Goal: Task Accomplishment & Management: Manage account settings

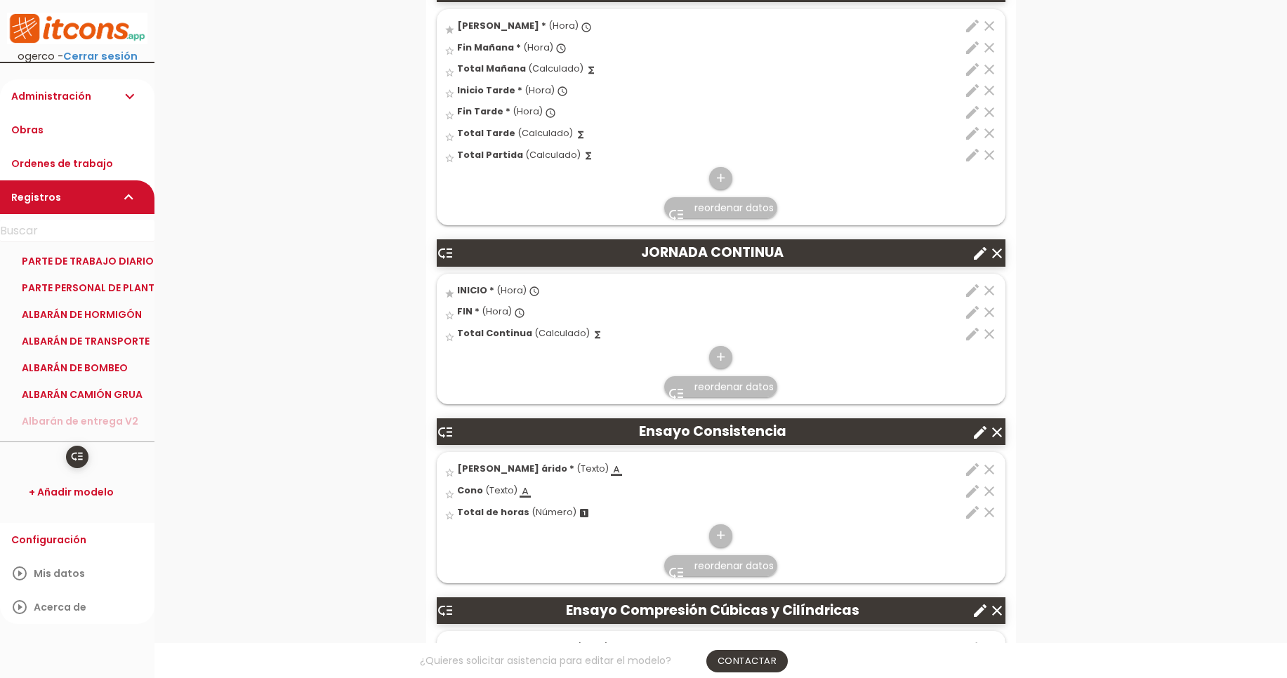
scroll to position [759, 0]
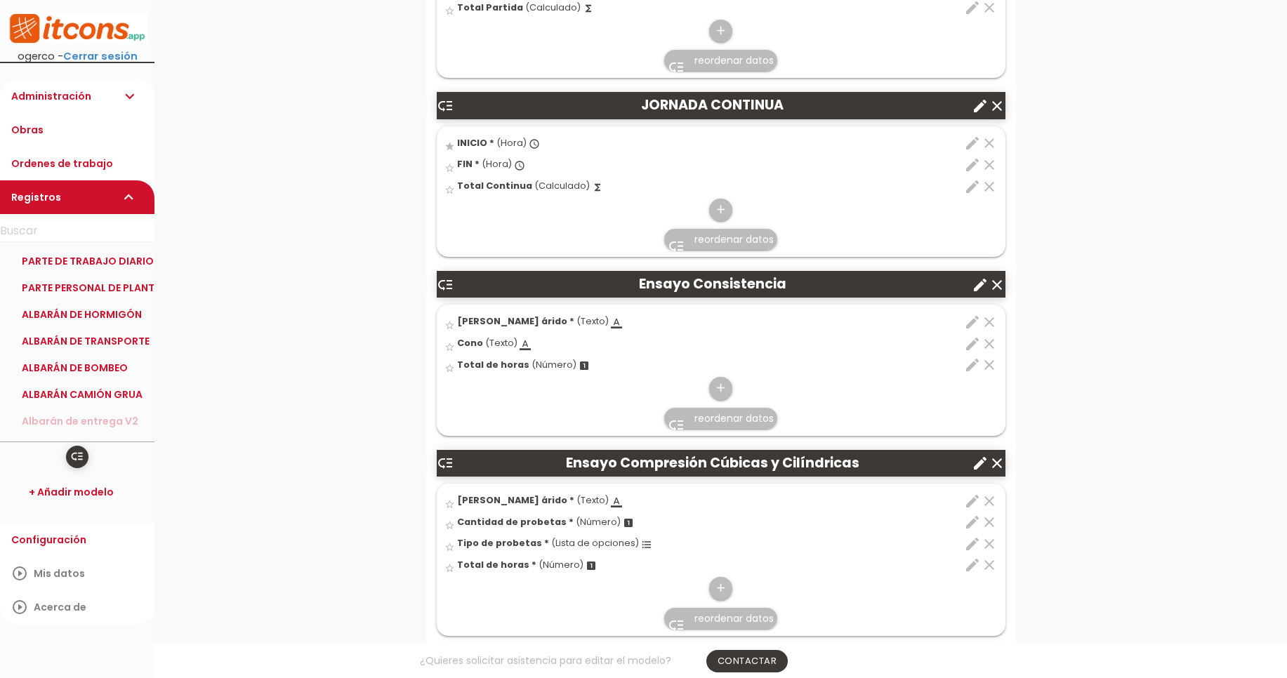
click at [968, 321] on icon "edit" at bounding box center [972, 322] width 17 height 17
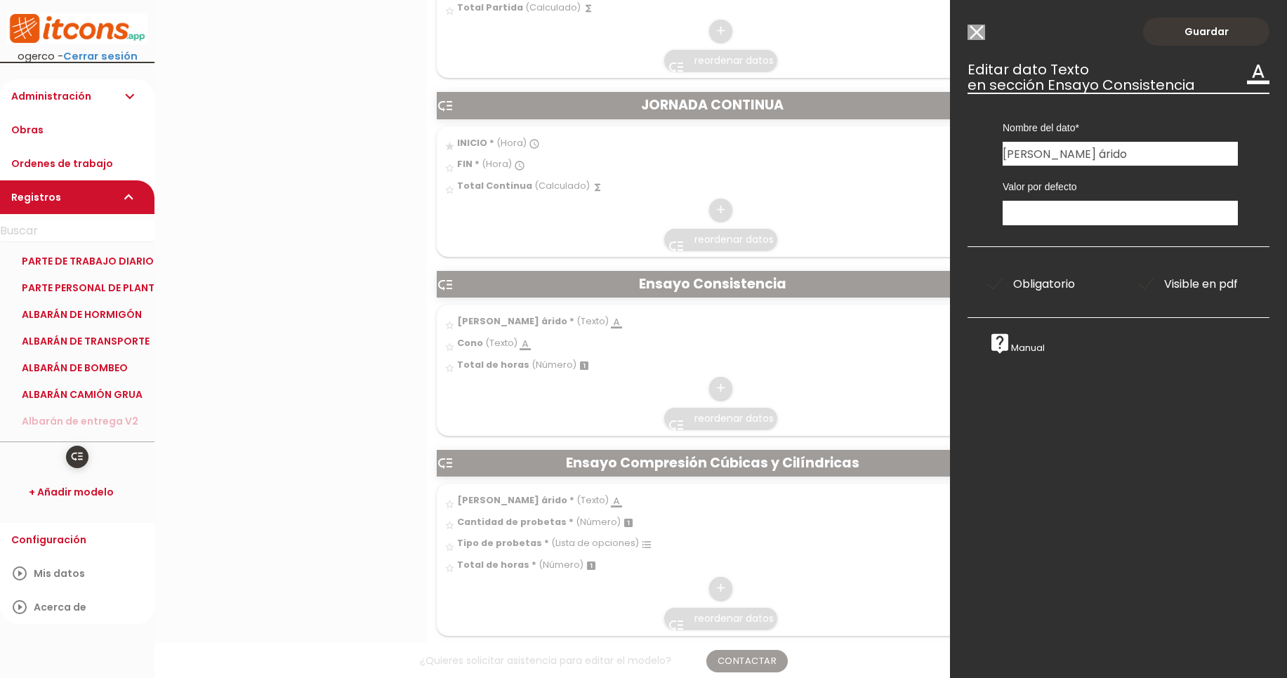
drag, startPoint x: 1087, startPoint y: 152, endPoint x: 1054, endPoint y: 155, distance: 33.1
click at [1054, 155] on input "[PERSON_NAME] árido" at bounding box center [1120, 154] width 235 height 24
type input "[PERSON_NAME]"
click at [1172, 34] on link "Guardar" at bounding box center [1206, 32] width 126 height 28
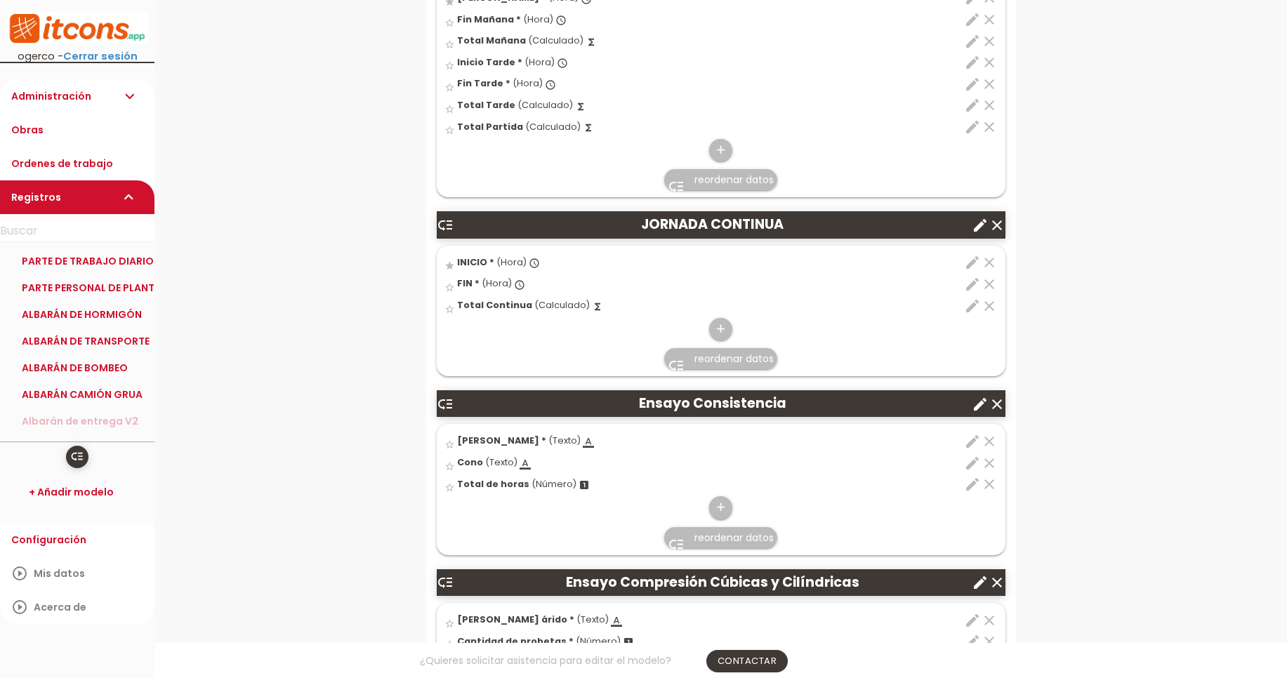
scroll to position [843, 0]
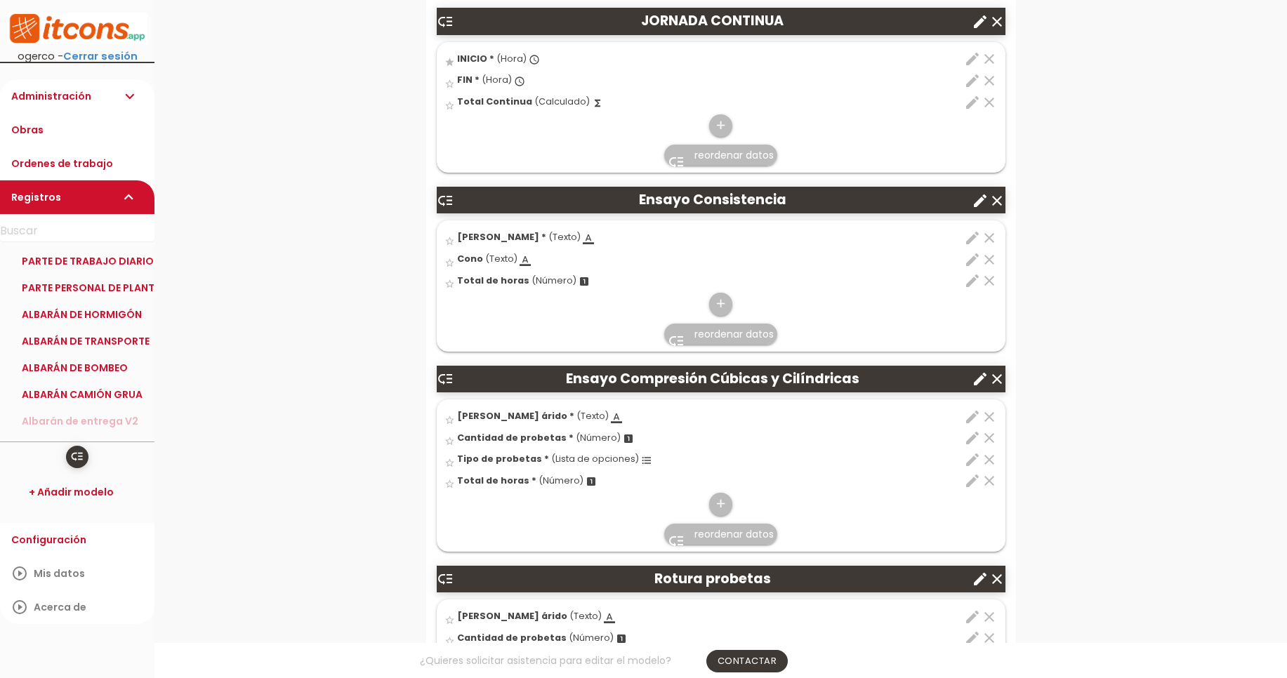
click at [969, 418] on icon "edit" at bounding box center [972, 417] width 17 height 17
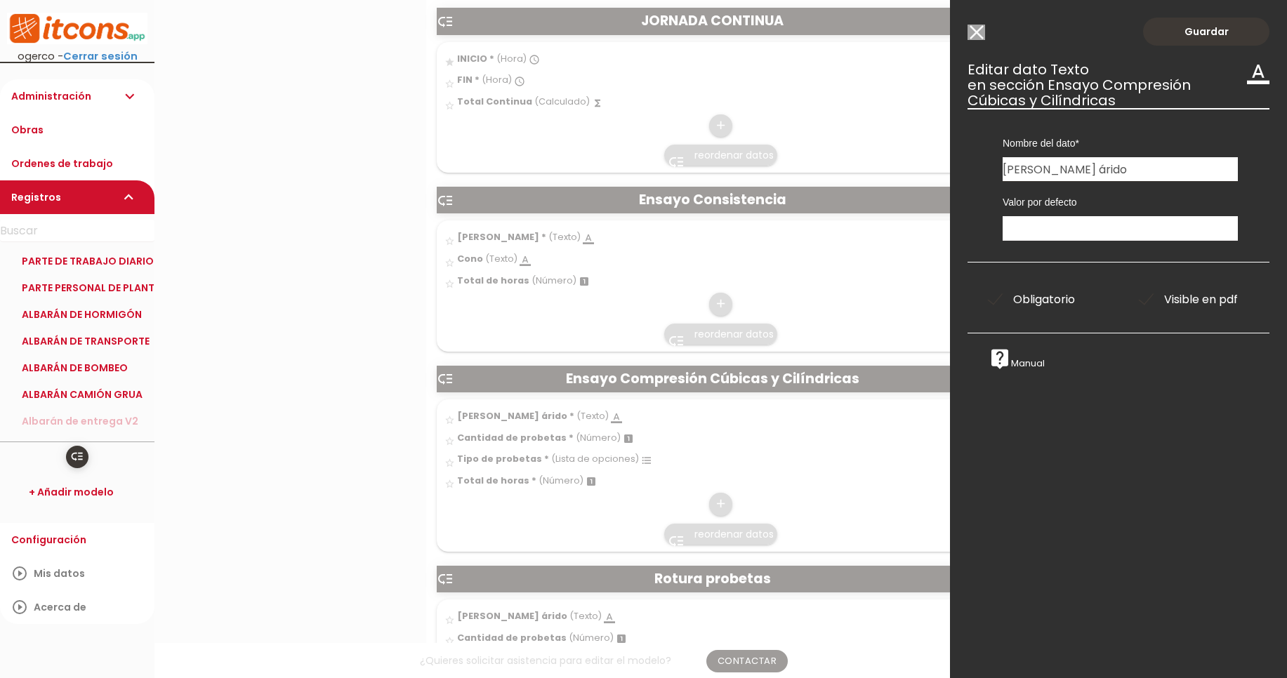
drag, startPoint x: 1105, startPoint y: 169, endPoint x: 1050, endPoint y: 174, distance: 55.1
click at [1050, 174] on input "Albarán árido" at bounding box center [1120, 169] width 235 height 24
type input "Albarán hormigón"
click at [1164, 27] on link "Guardar" at bounding box center [1206, 32] width 126 height 28
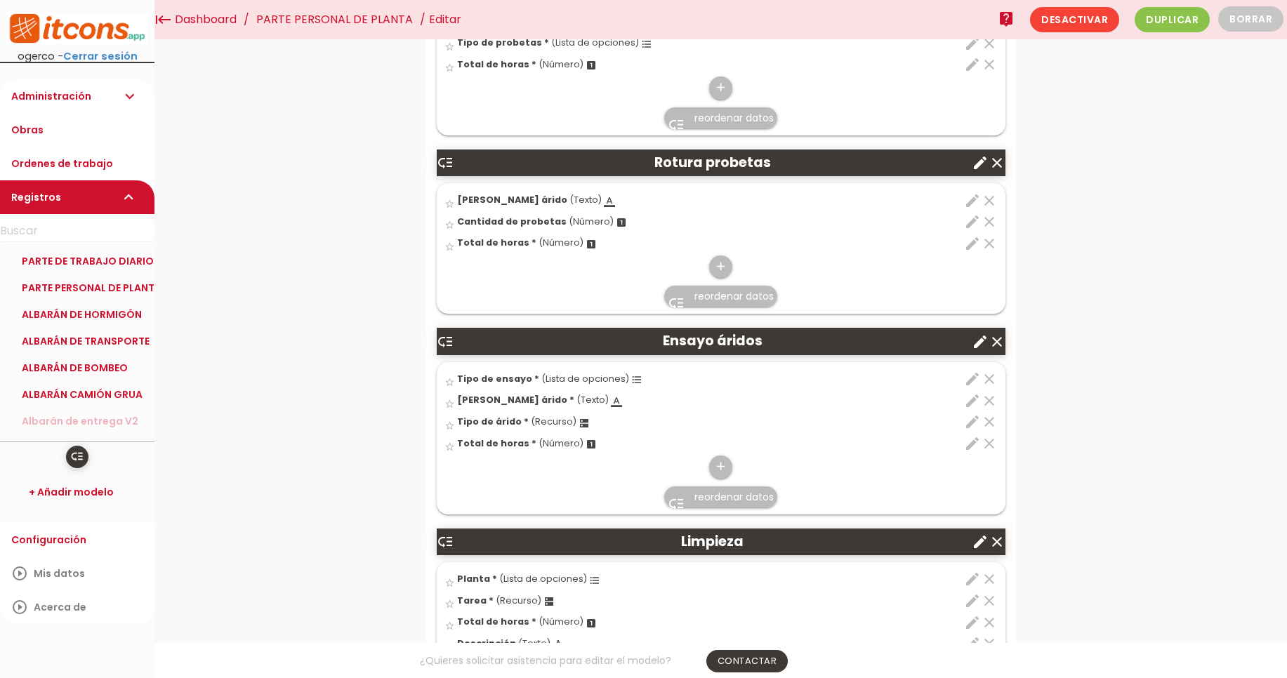
scroll to position [1180, 0]
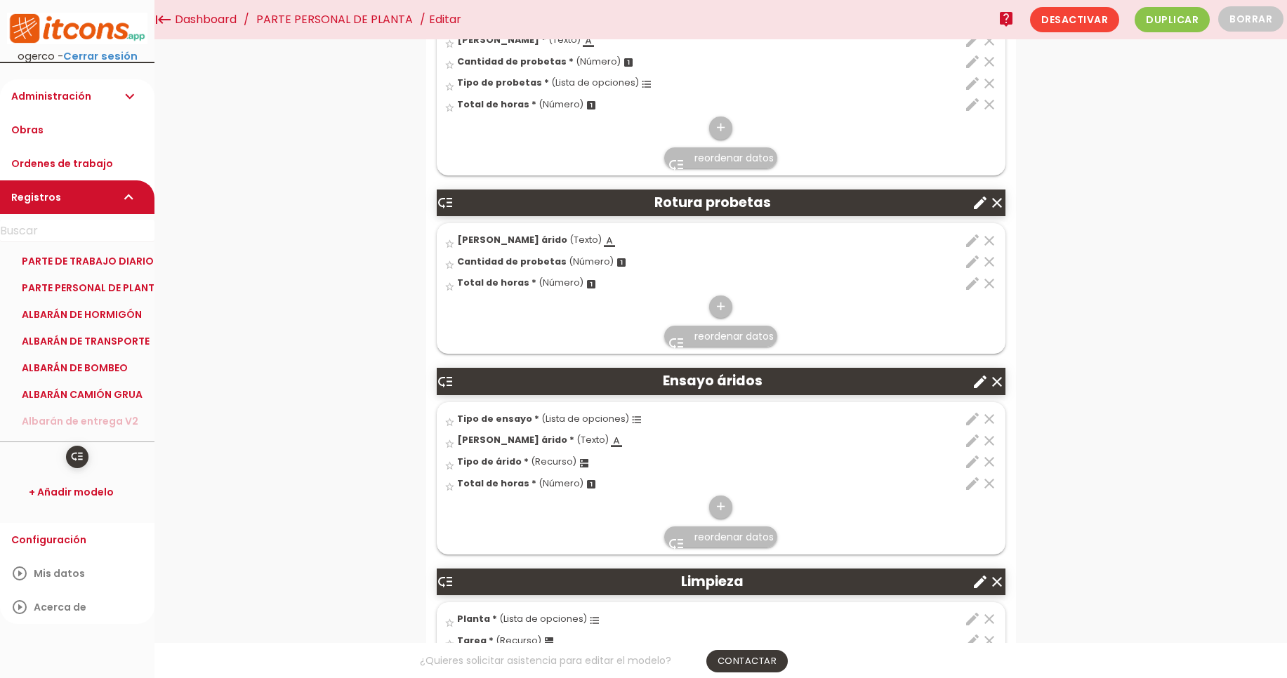
click at [997, 202] on icon "clear" at bounding box center [997, 203] width 17 height 17
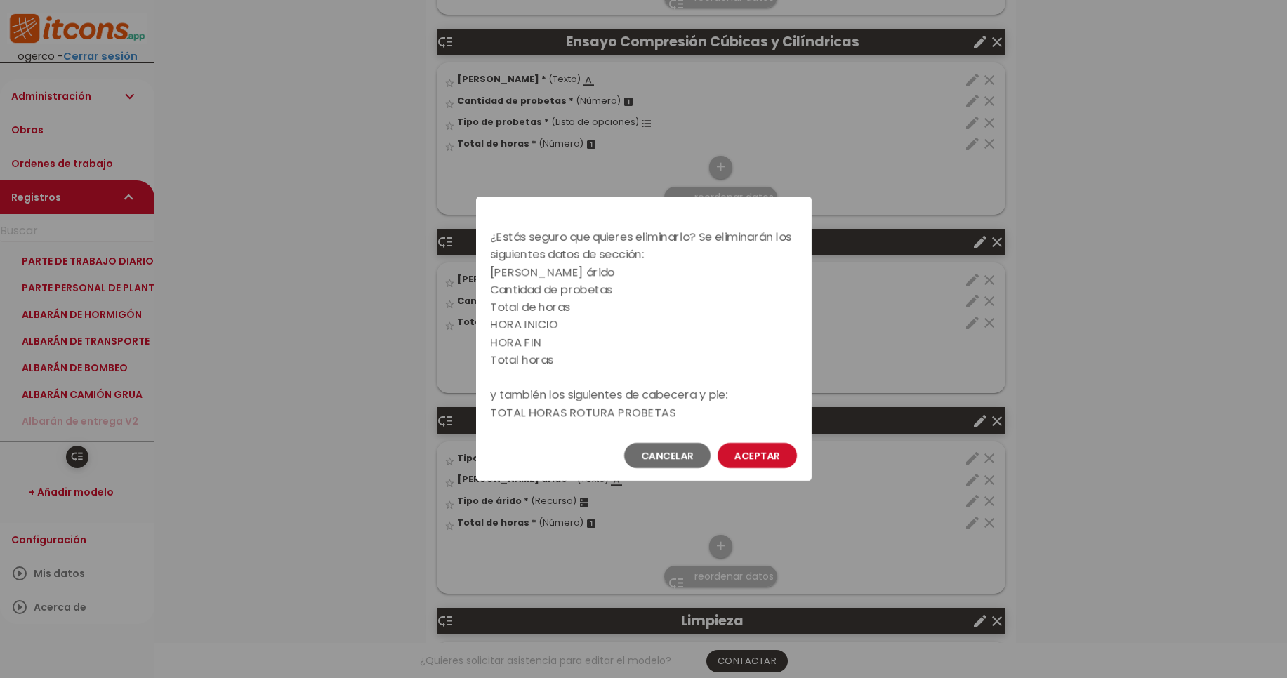
scroll to position [0, 0]
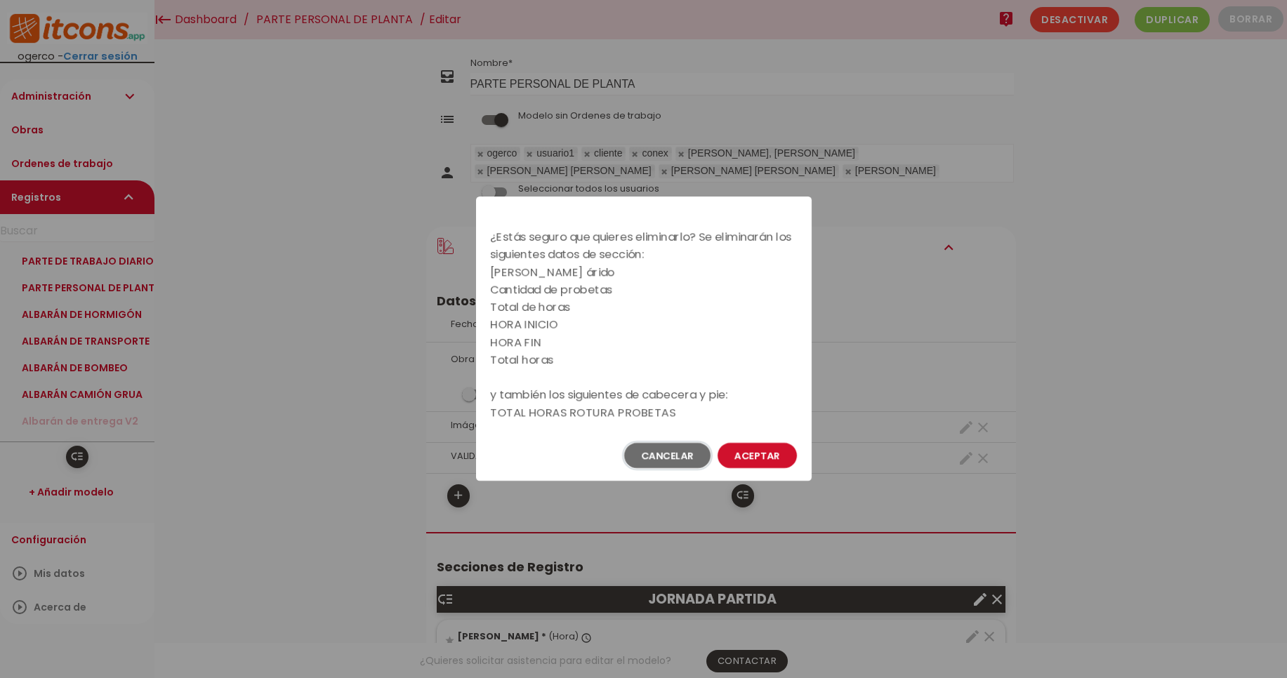
click at [650, 456] on button "Cancelar" at bounding box center [667, 455] width 86 height 25
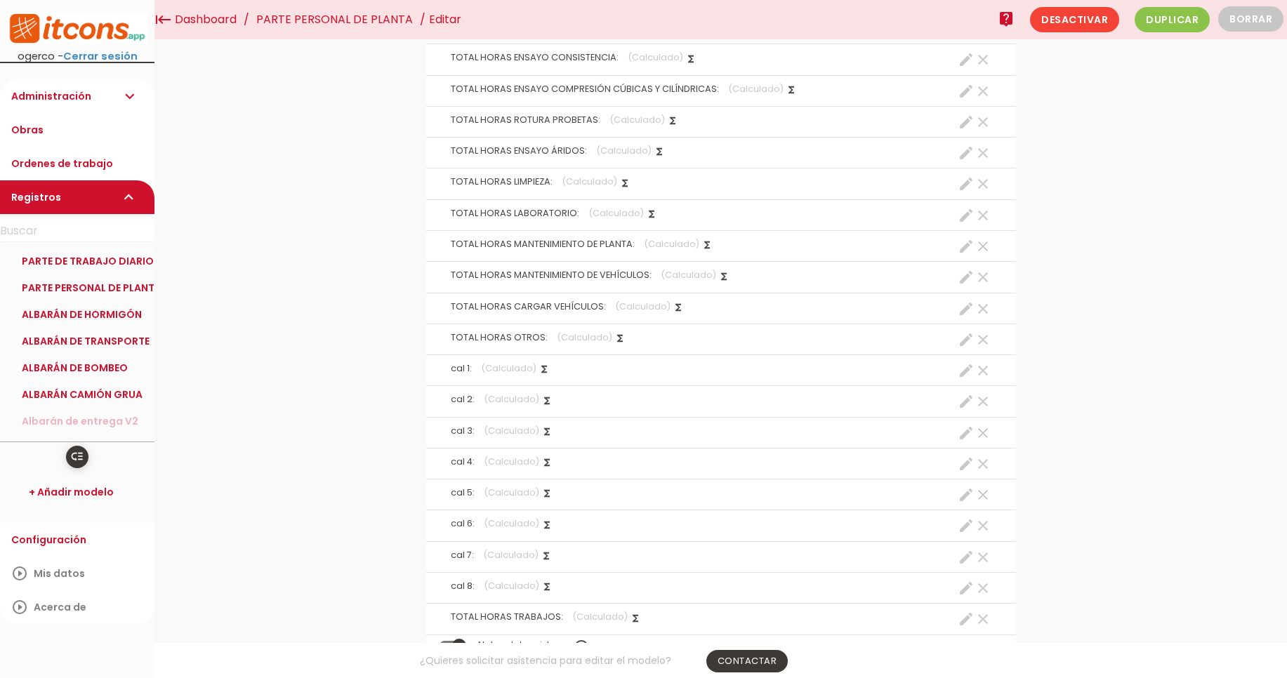
scroll to position [3203, 0]
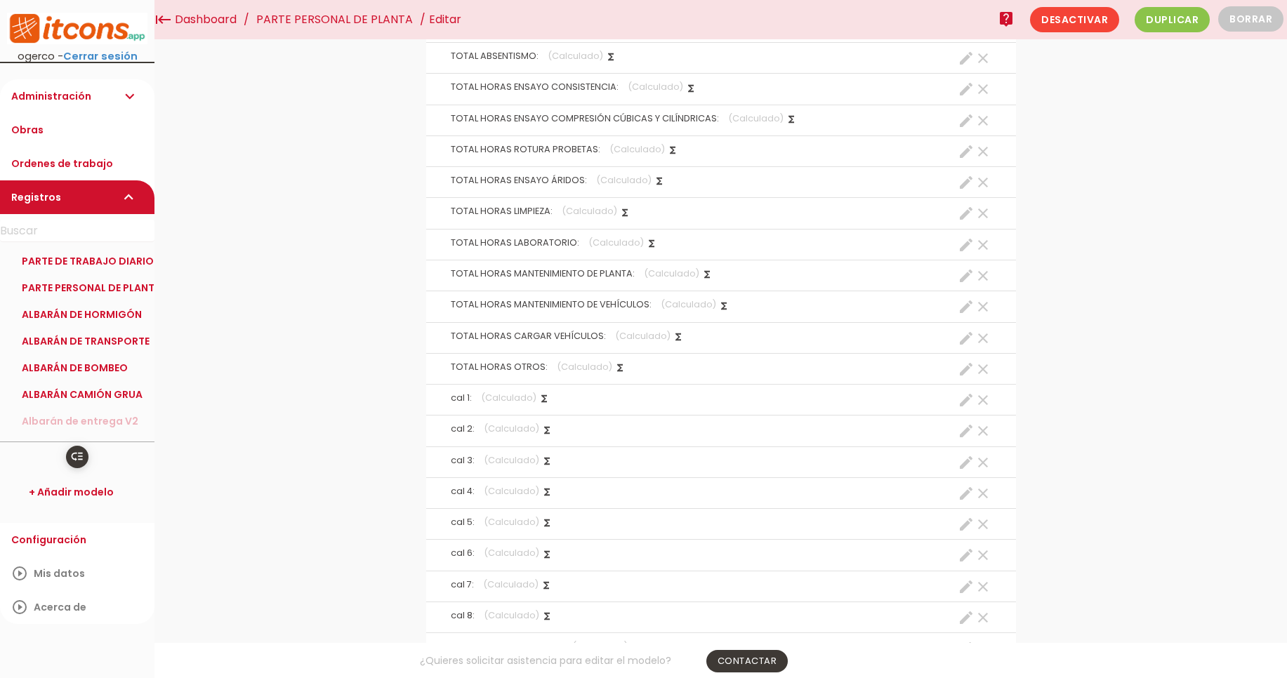
click at [985, 150] on icon "clear" at bounding box center [983, 151] width 17 height 17
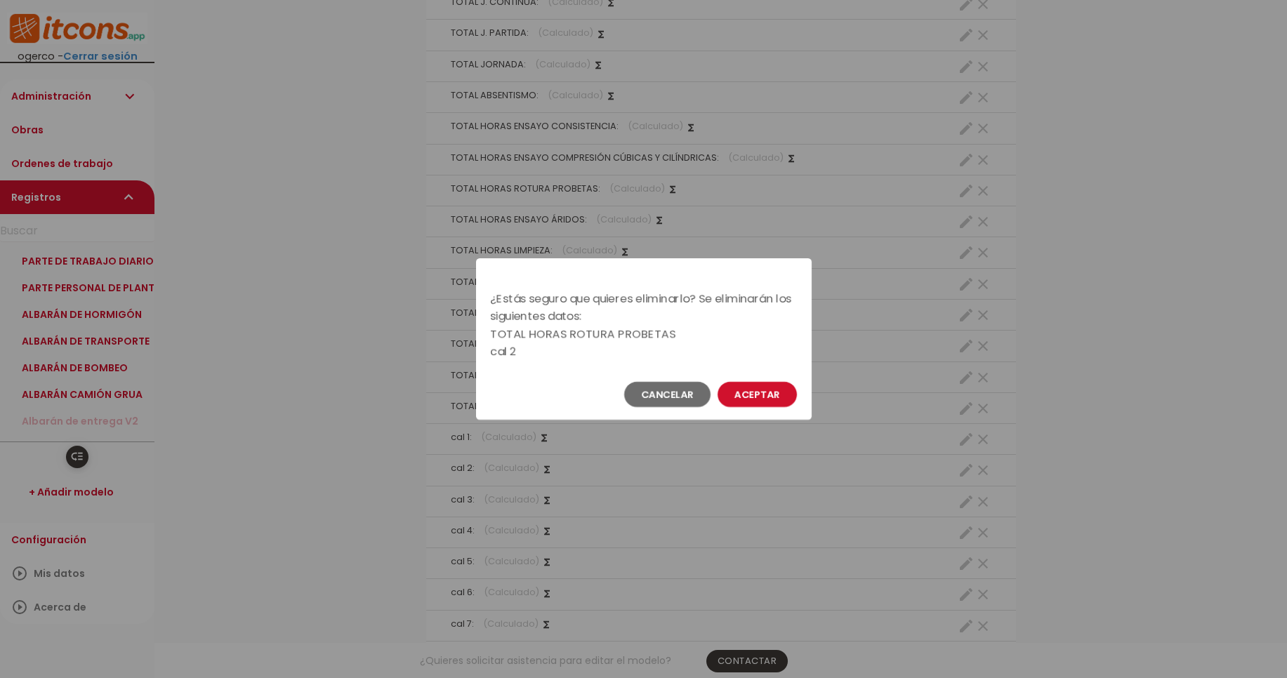
scroll to position [0, 0]
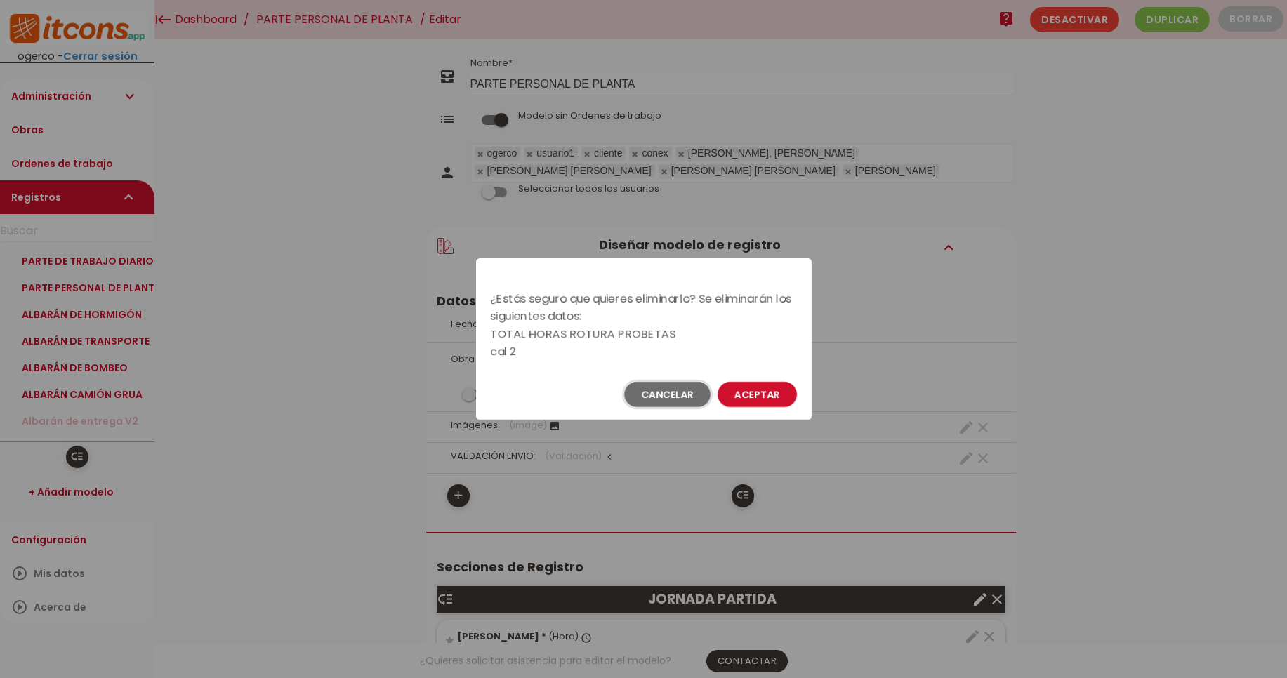
drag, startPoint x: 638, startPoint y: 395, endPoint x: 612, endPoint y: 402, distance: 26.7
click at [637, 395] on button "Cancelar" at bounding box center [667, 394] width 86 height 25
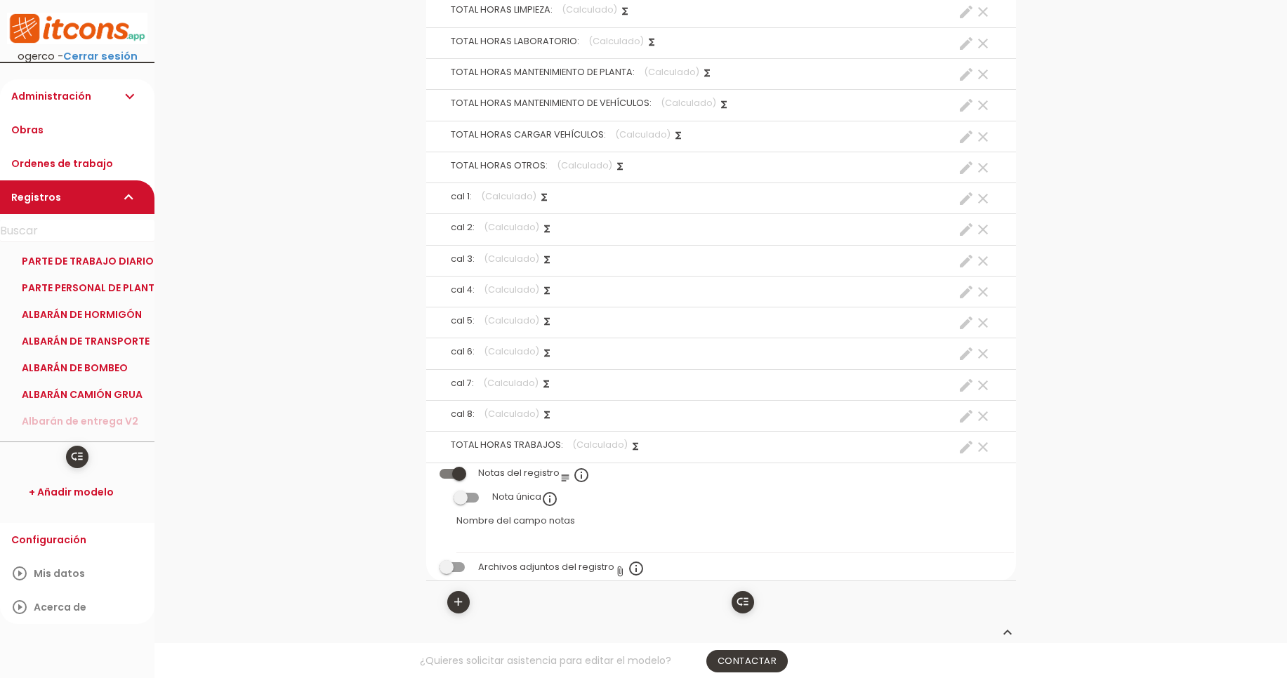
scroll to position [3287, 0]
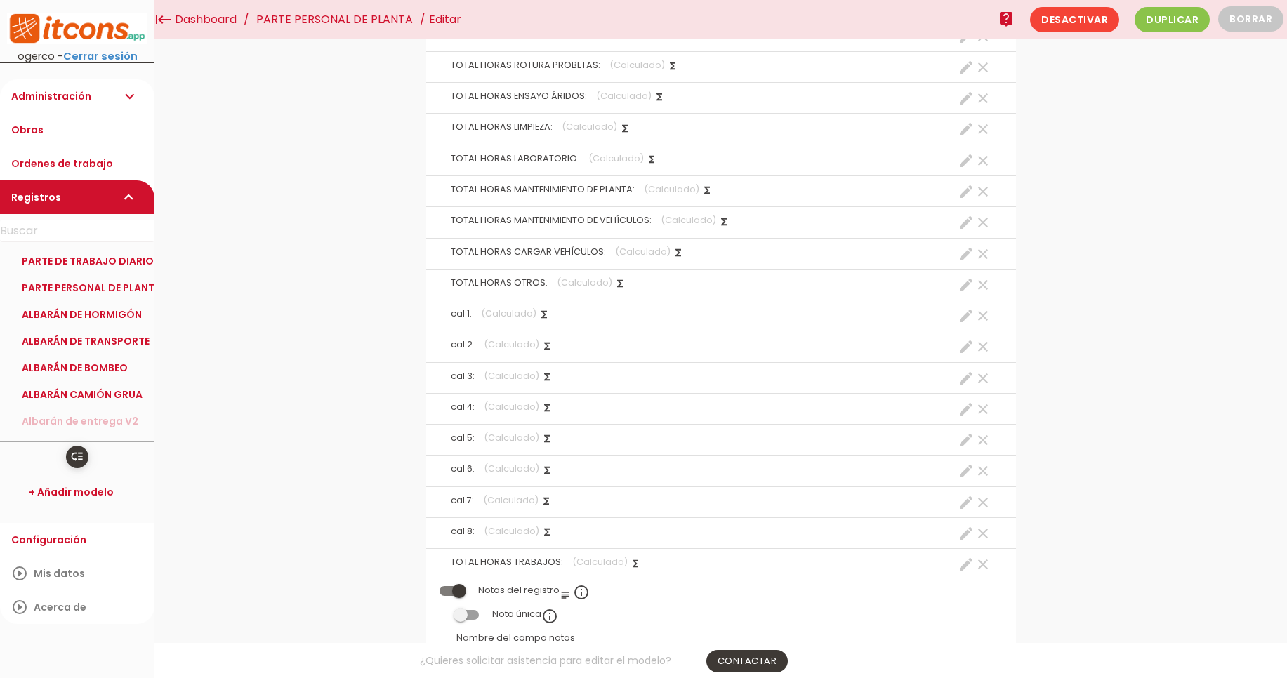
click at [967, 348] on icon "create" at bounding box center [966, 347] width 17 height 17
select select "footer_7"
select select "+"
select select "footer_8"
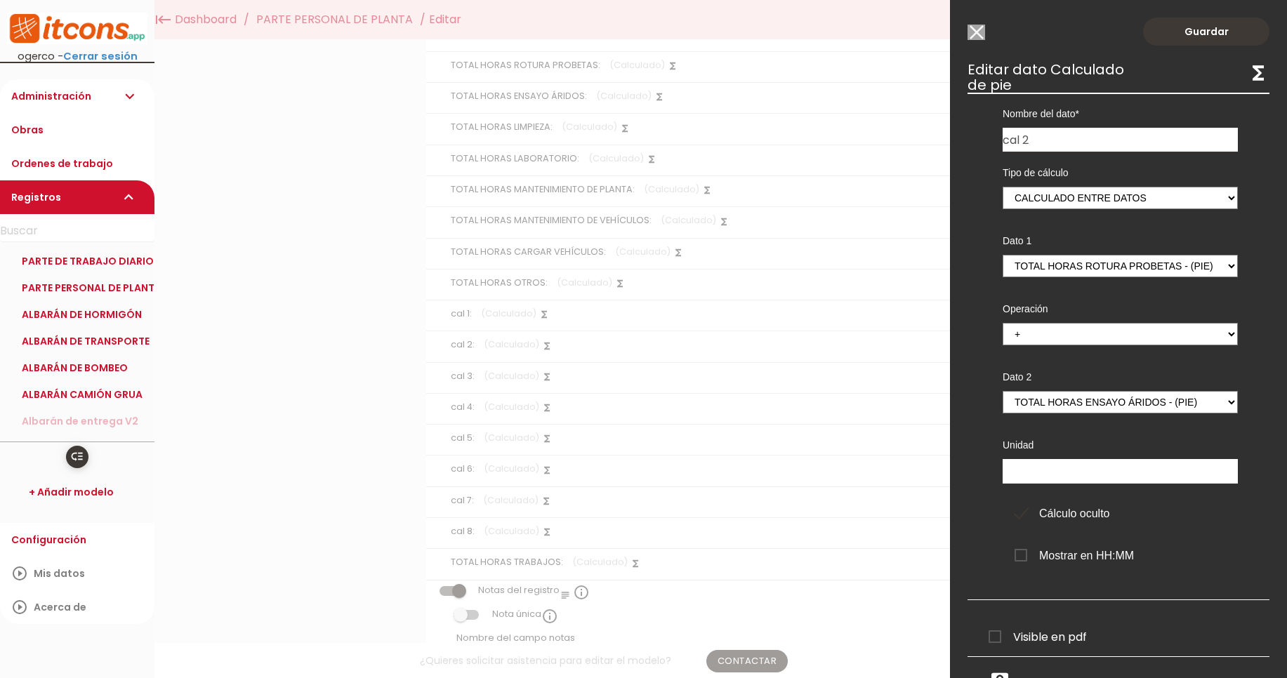
click at [971, 23] on div "Guardar ESCOGE EL TIPO DE DATO looks_one NÚMERO format_color_text TEXTO access_…" at bounding box center [1118, 339] width 337 height 678
click at [971, 28] on input "Modelo sin Ordenes de trabajo" at bounding box center [977, 32] width 18 height 15
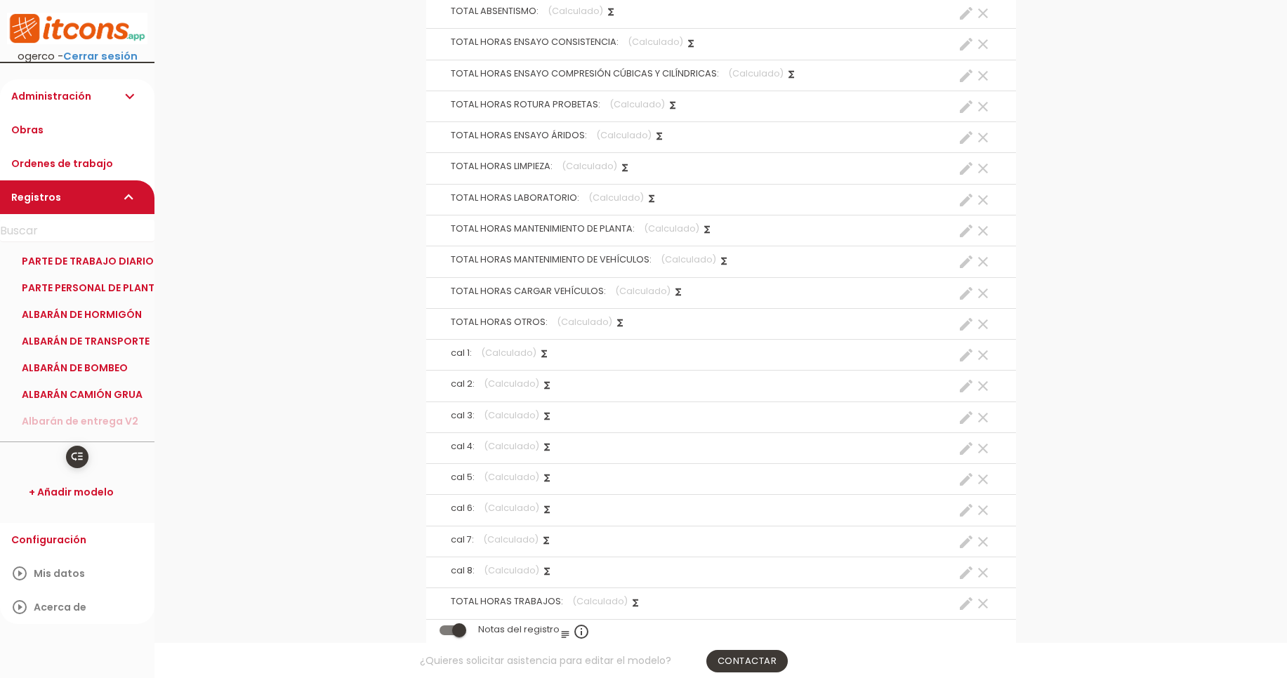
click at [959, 110] on icon "create" at bounding box center [966, 106] width 17 height 17
select select "54"
select select "Rotura probetas_pos3"
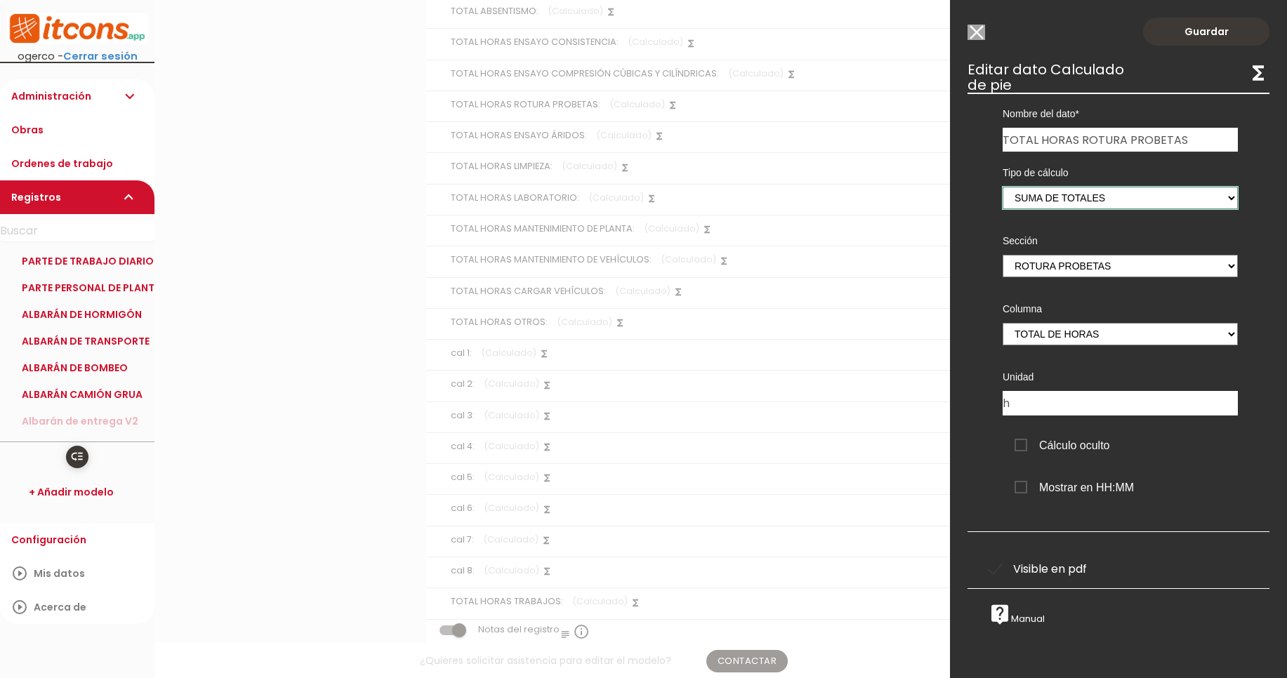
drag, startPoint x: 1082, startPoint y: 190, endPoint x: 984, endPoint y: 178, distance: 99.1
click at [985, 178] on div "Tipo de cálculo Suma de totales Calculado entre datos Sección JORNADA PARTIDA J…" at bounding box center [1120, 331] width 277 height 359
drag, startPoint x: 1037, startPoint y: 263, endPoint x: 1047, endPoint y: 237, distance: 27.8
click at [1048, 238] on div "Sección JORNADA PARTIDA JORNADA CONTINUA Ensayo Consistencia Ensayo Compresión …" at bounding box center [1120, 254] width 256 height 68
drag, startPoint x: 1049, startPoint y: 204, endPoint x: 1017, endPoint y: 36, distance: 170.9
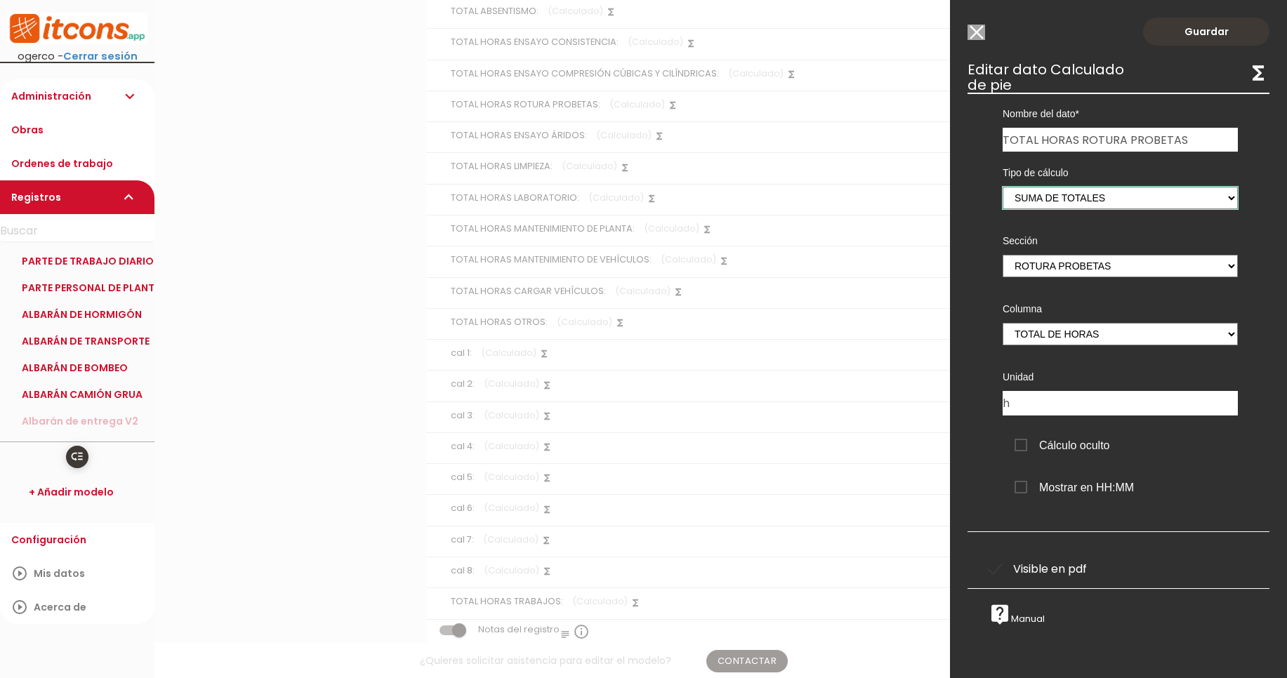
click at [1017, 36] on div "Guardar ESCOGE EL TIPO DE DATO looks_one NÚMERO format_color_text TEXTO access_…" at bounding box center [1118, 339] width 337 height 678
click at [976, 30] on input "Modelo sin Ordenes de trabajo" at bounding box center [977, 32] width 18 height 15
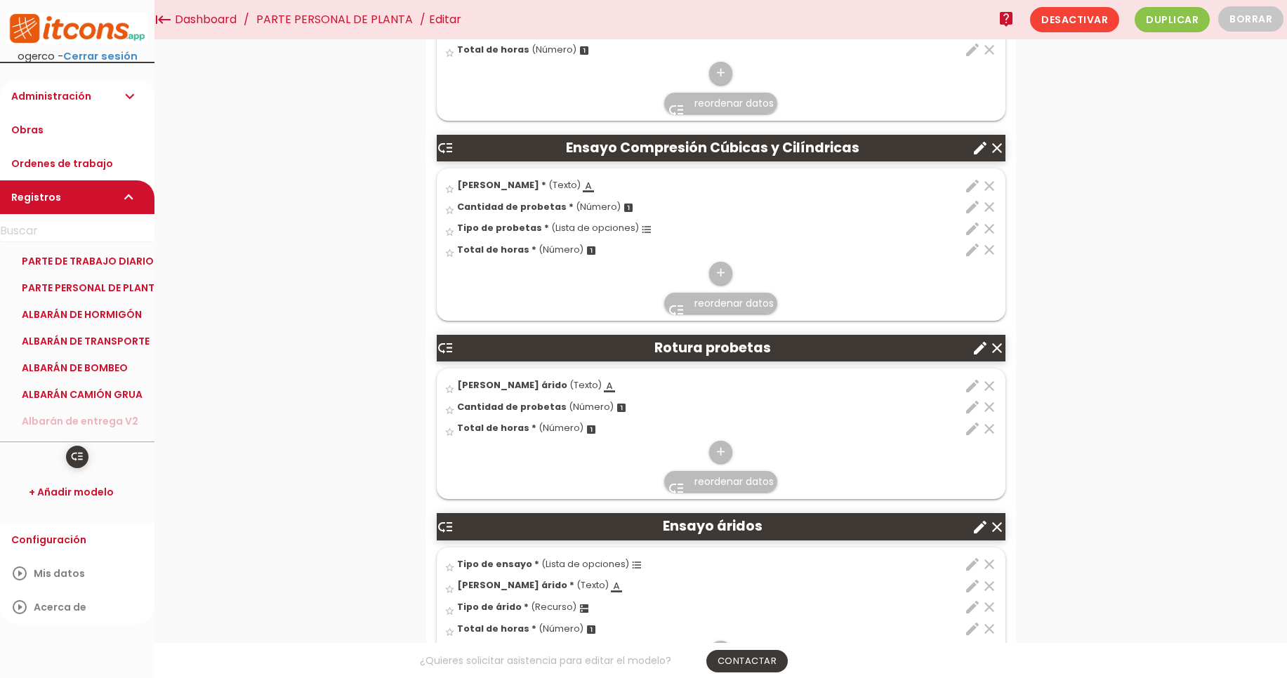
scroll to position [1028, 0]
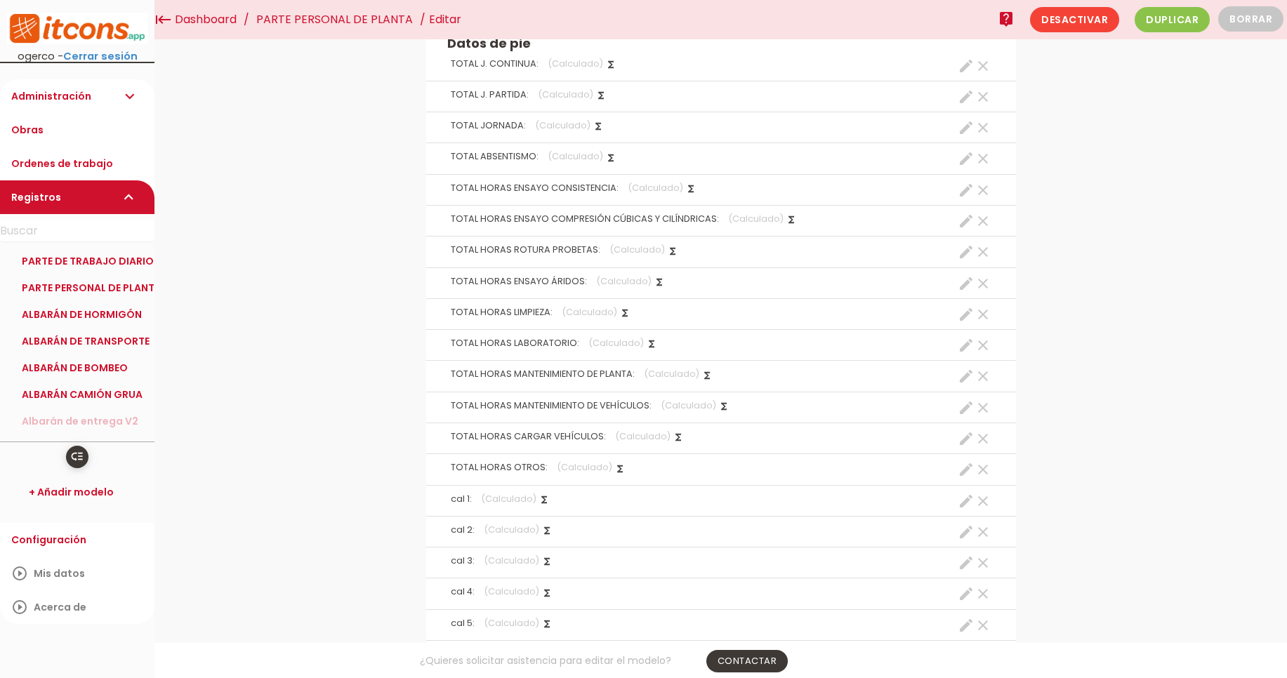
scroll to position [2913, 0]
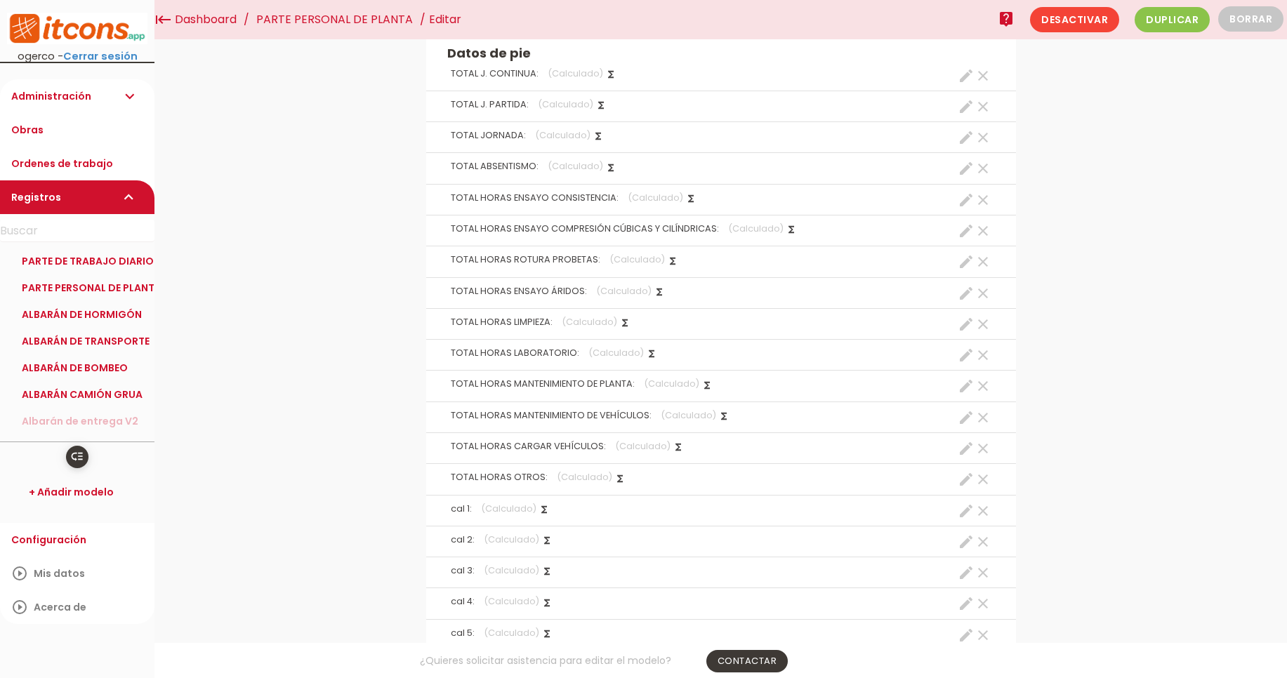
click at [964, 261] on icon "create" at bounding box center [966, 262] width 17 height 17
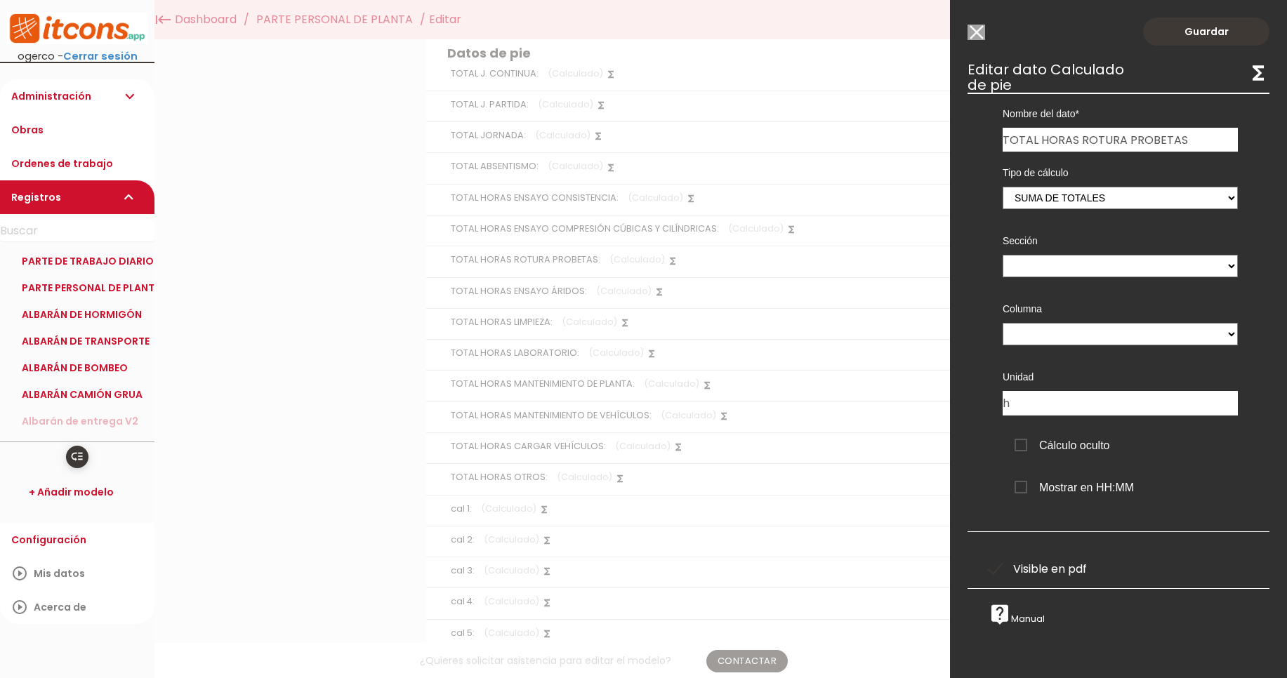
click at [975, 32] on input "Modelo sin Ordenes de trabajo" at bounding box center [977, 32] width 18 height 15
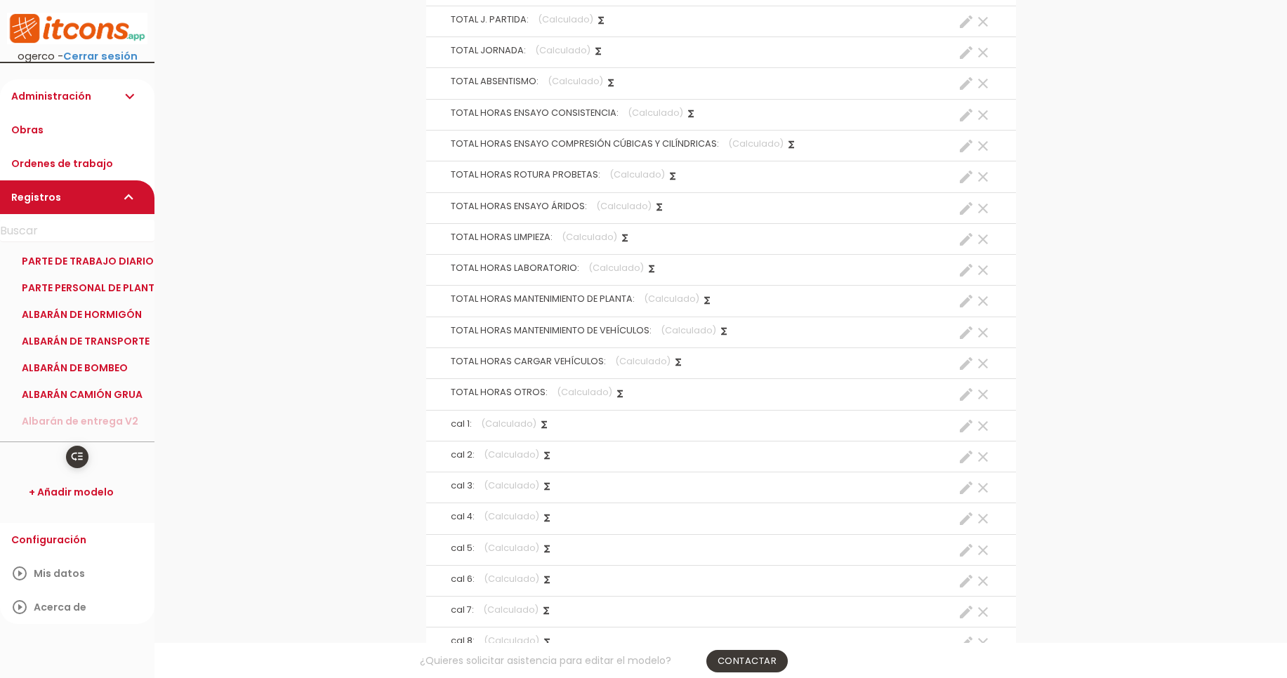
scroll to position [3251, 0]
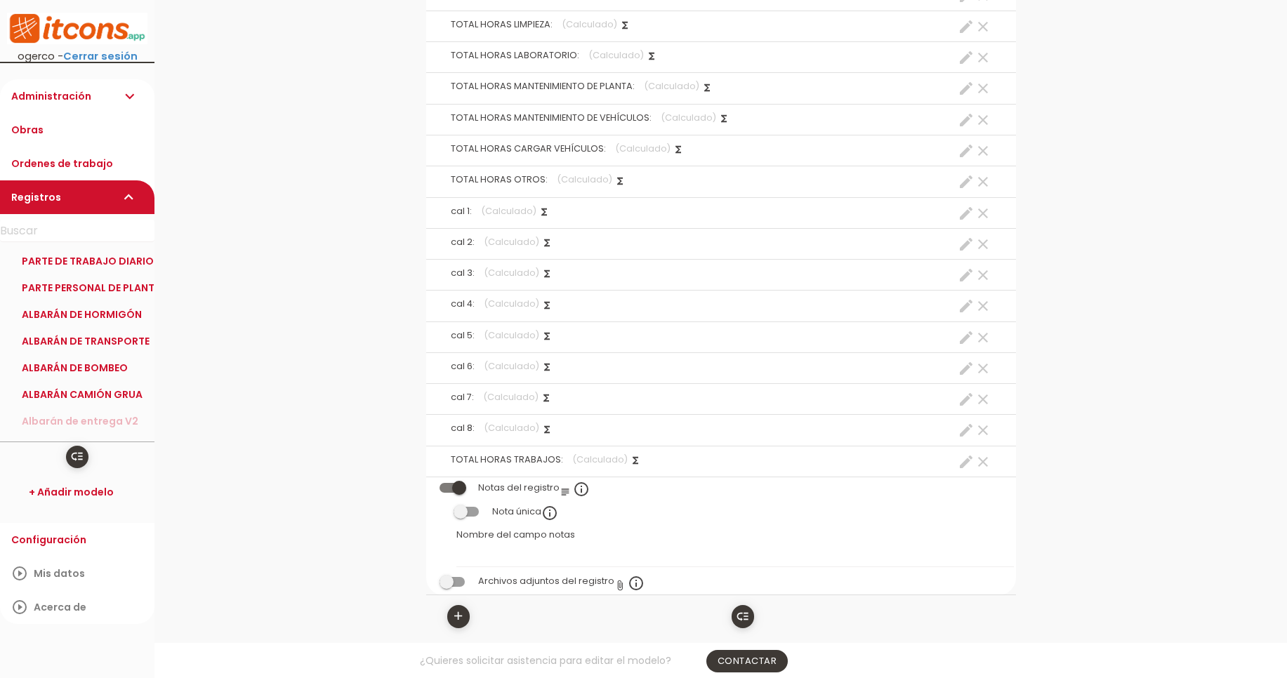
click at [959, 242] on icon "create" at bounding box center [966, 244] width 17 height 17
select select "footer_7"
select select "+"
select select "footer_8"
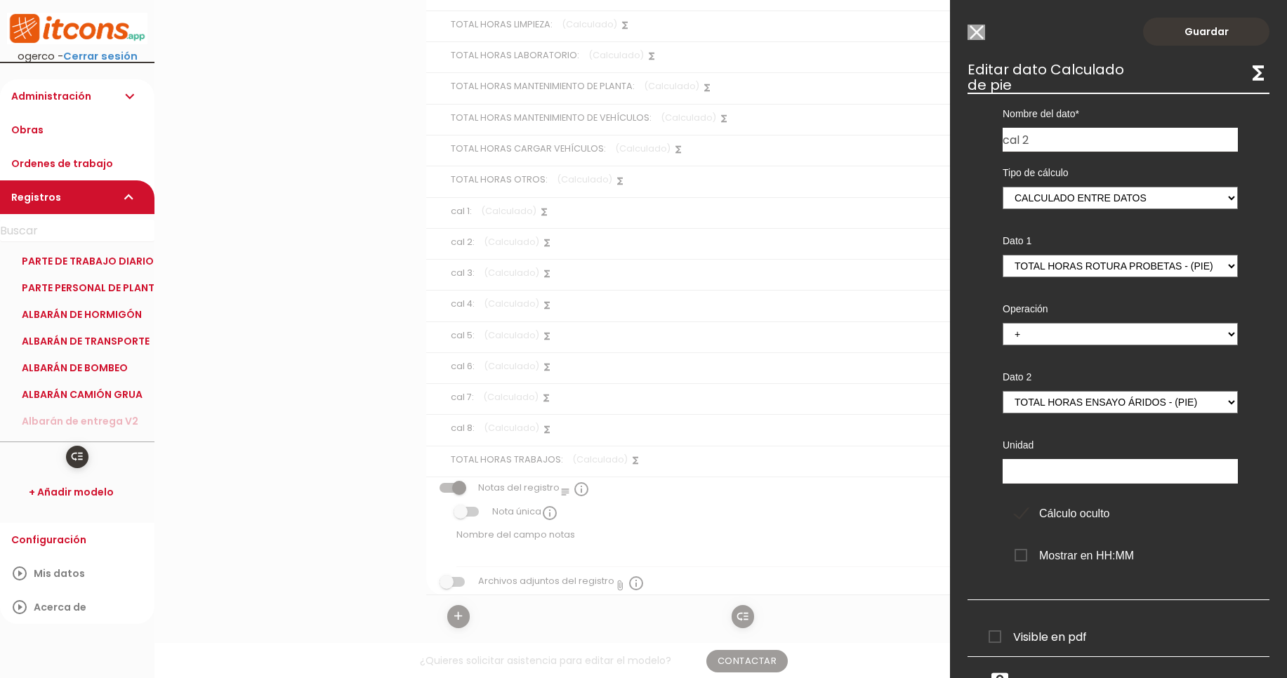
click at [977, 36] on input "Modelo sin Ordenes de trabajo" at bounding box center [977, 32] width 18 height 15
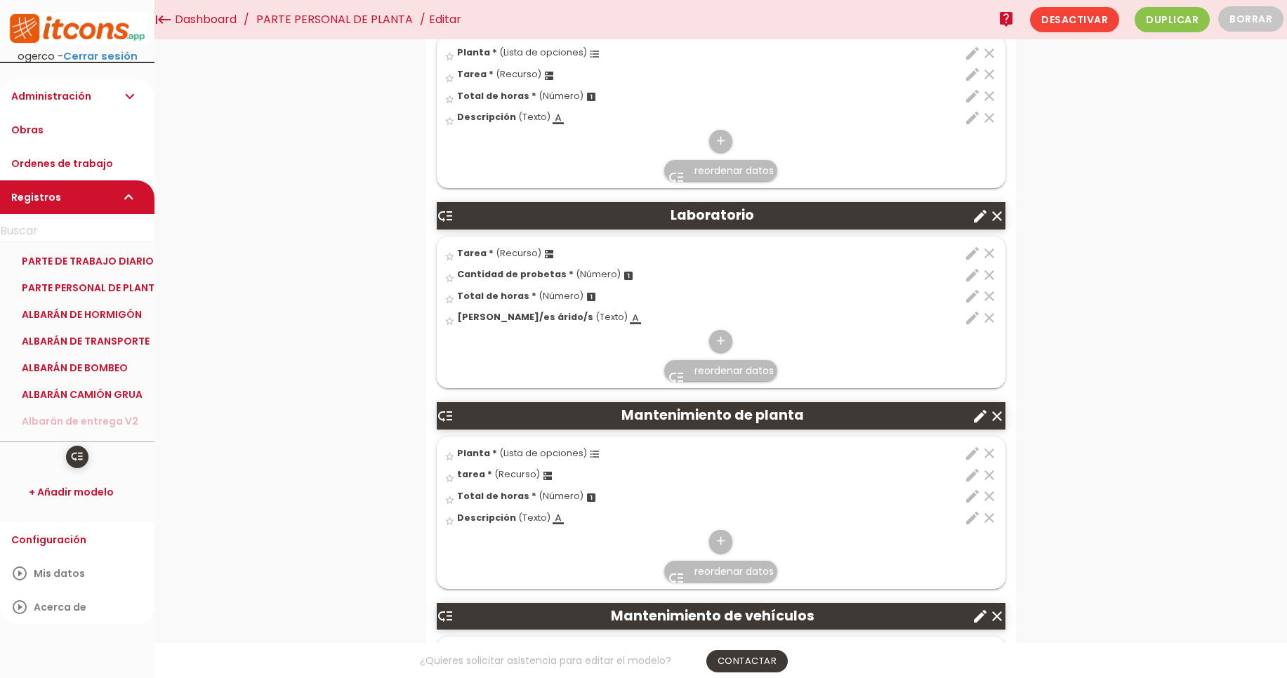
scroll to position [1565, 0]
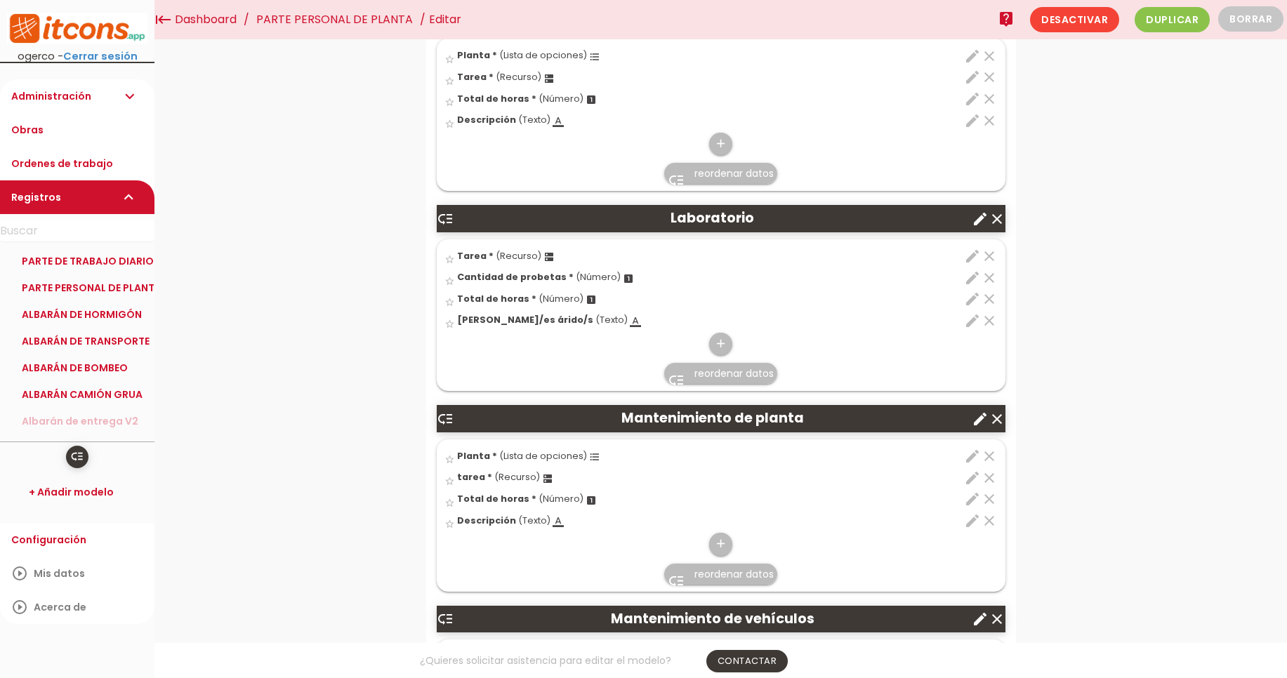
click at [967, 261] on icon "edit" at bounding box center [972, 256] width 17 height 17
select select "84"
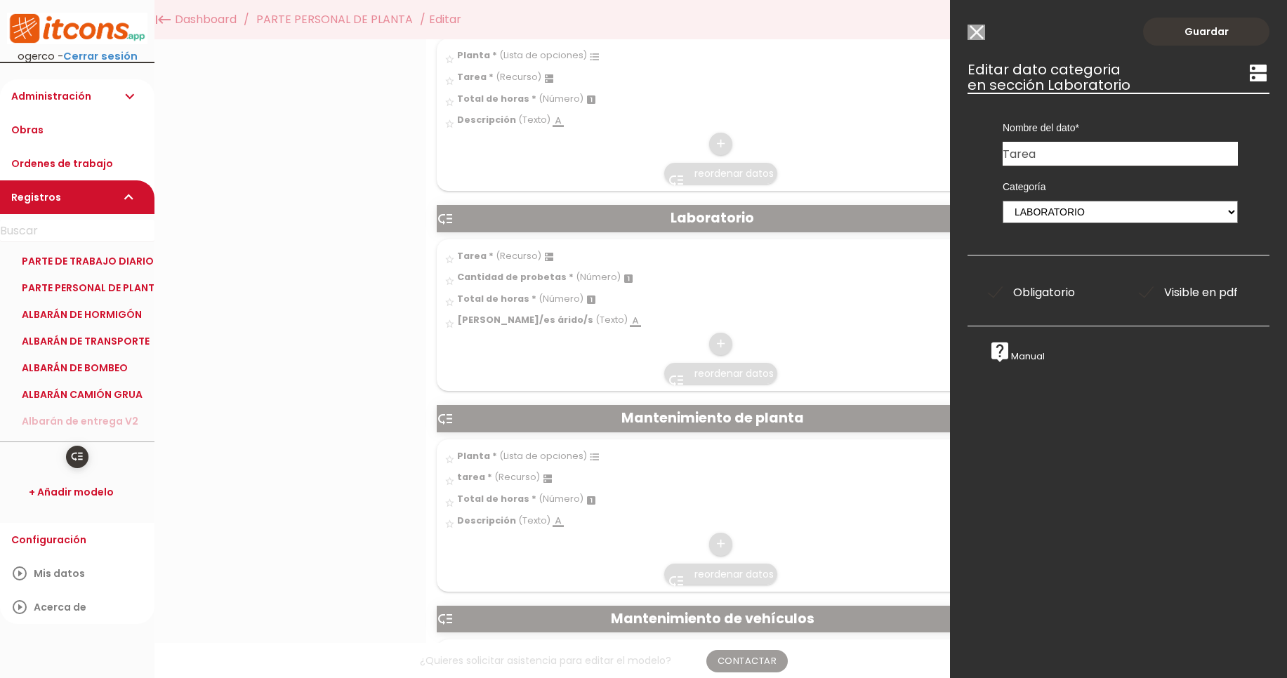
click at [976, 37] on input "Modelo sin Ordenes de trabajo" at bounding box center [977, 32] width 18 height 15
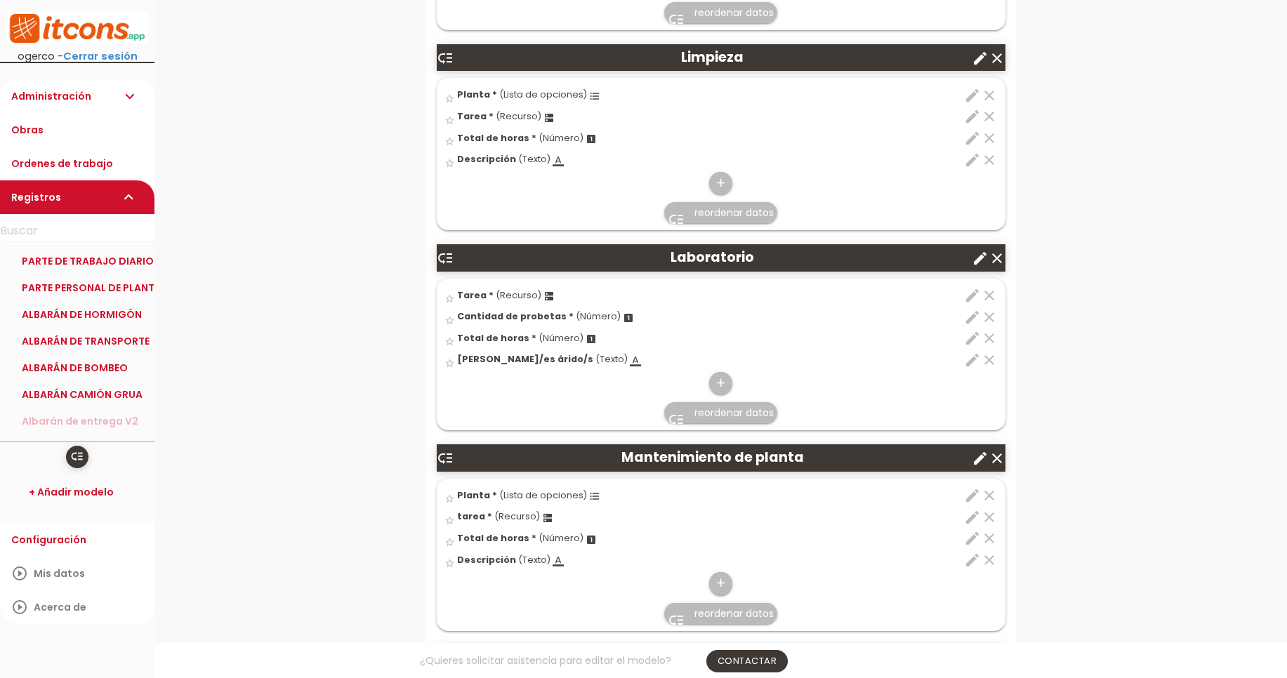
click at [970, 364] on icon "edit" at bounding box center [972, 360] width 17 height 17
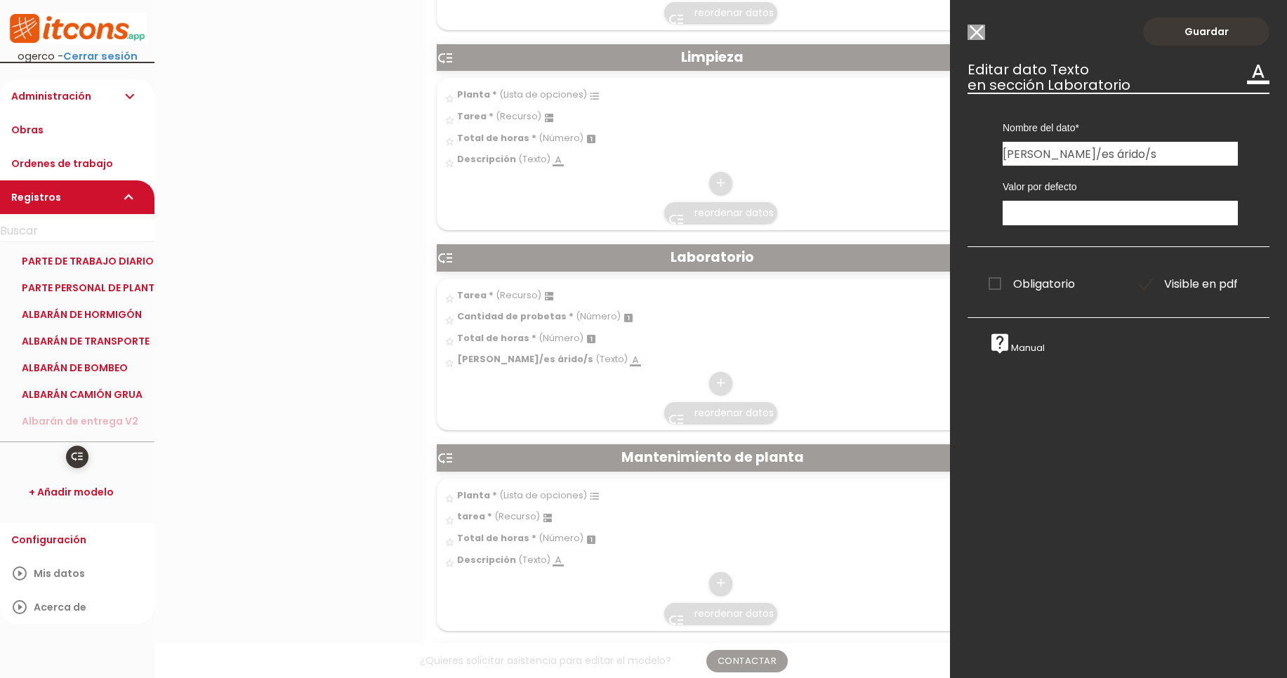
drag, startPoint x: 1128, startPoint y: 160, endPoint x: 649, endPoint y: 132, distance: 479.8
click at [655, 138] on form "Guardar all_inbox Nombre PARTE PERSONAL DE PLANTA list Tipos de Orden de trabaj…" at bounding box center [721, 636] width 590 height 4297
paste input "hormigón"
type input "Albarán hormigón"
click at [1125, 118] on div "Nombre del dato Tarea Planta Albarán hormigón Planta Tarea Albarán hormigón Tip…" at bounding box center [1120, 129] width 256 height 73
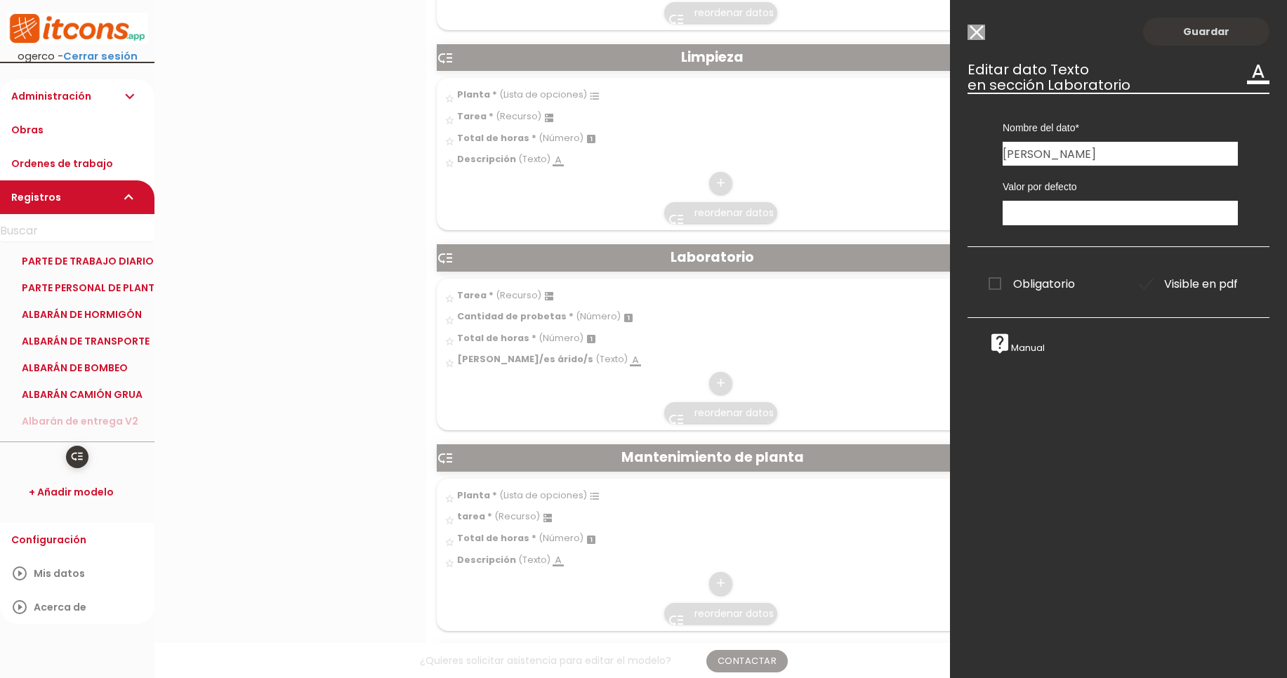
click at [1172, 37] on link "Guardar" at bounding box center [1206, 32] width 126 height 28
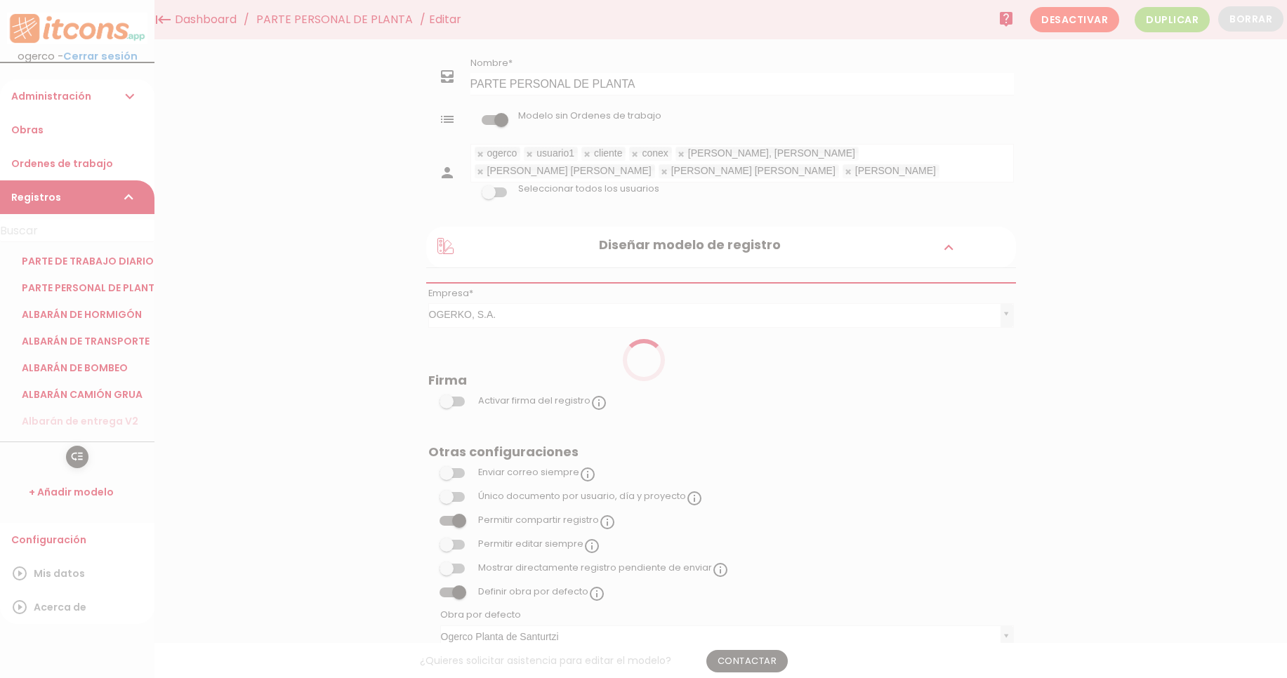
scroll to position [1564, 0]
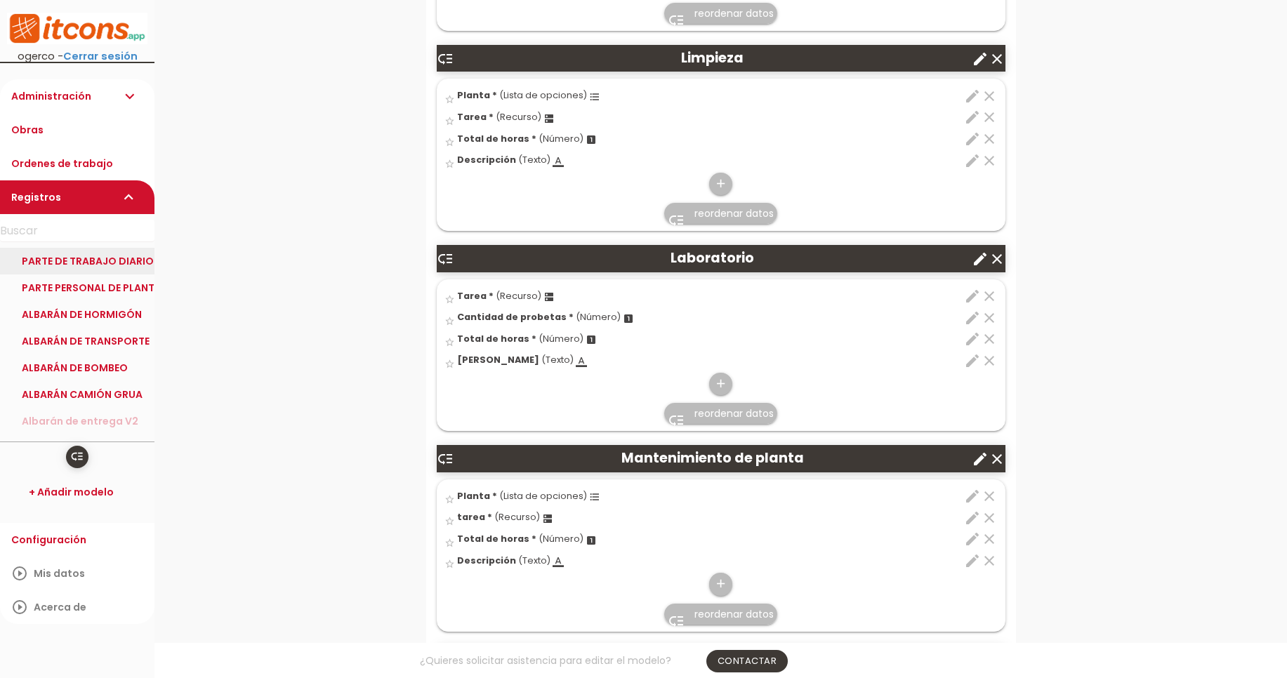
click at [86, 264] on link "PARTE DE TRABAJO DIARIO" at bounding box center [77, 261] width 155 height 27
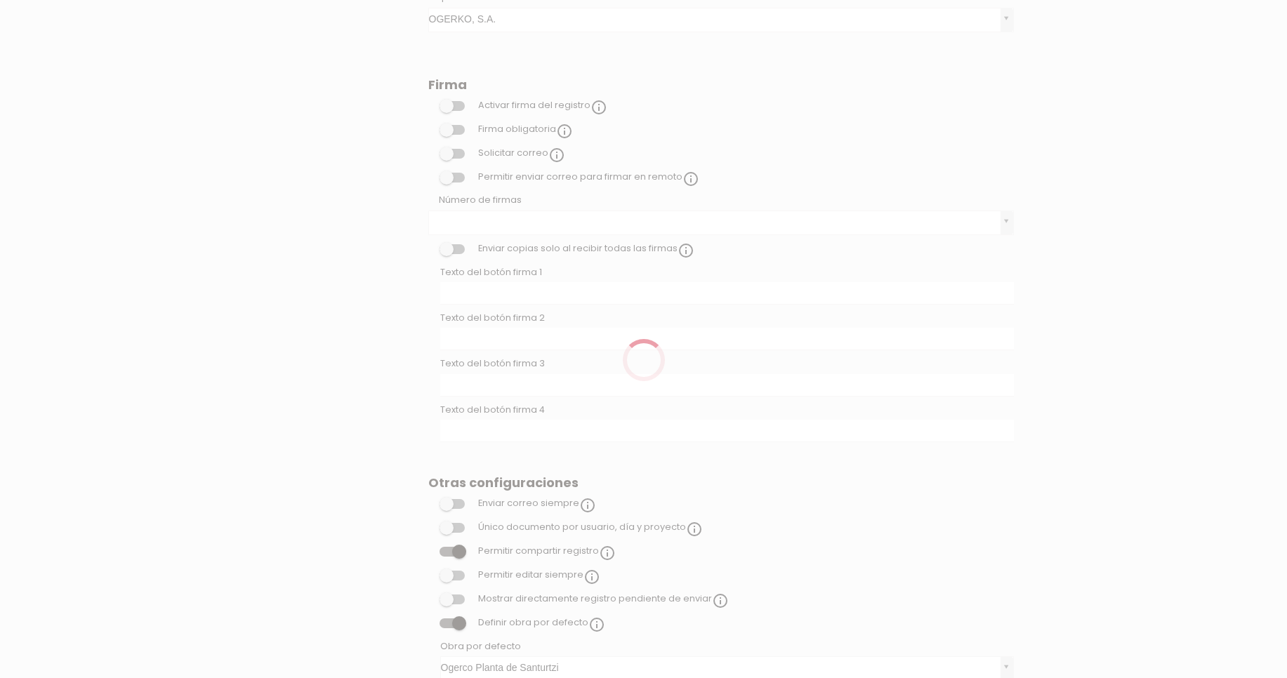
scroll to position [412, 0]
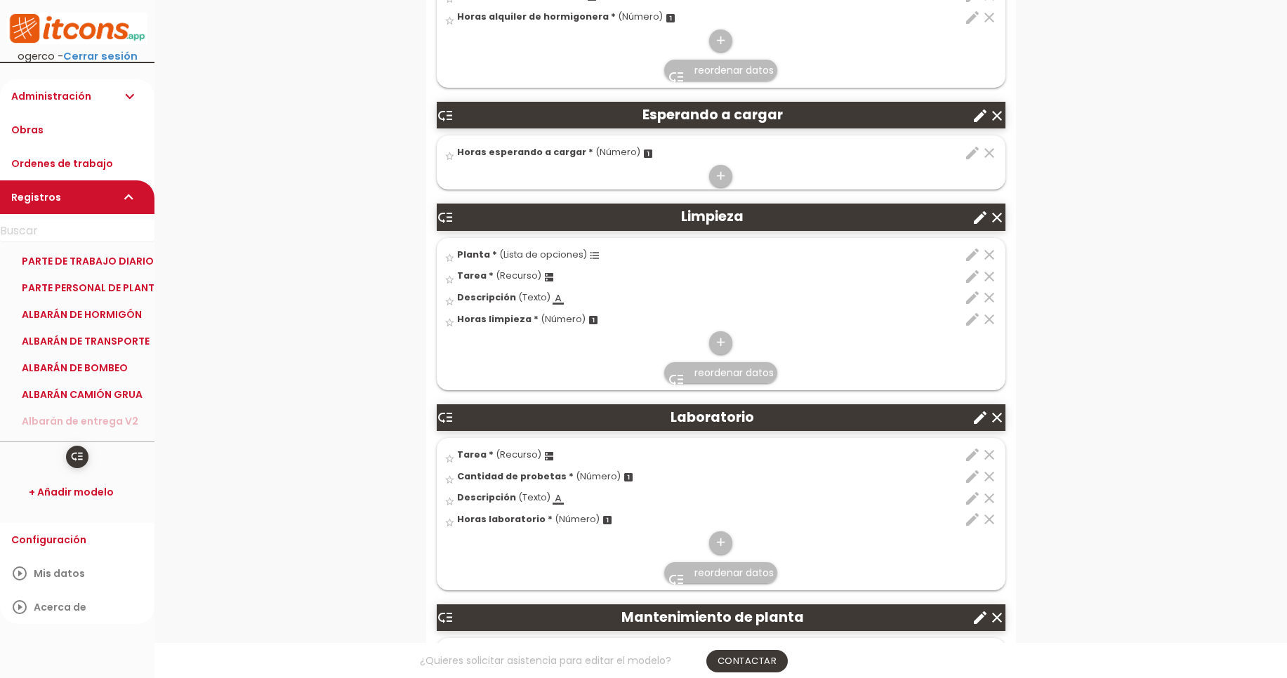
scroll to position [2191, 0]
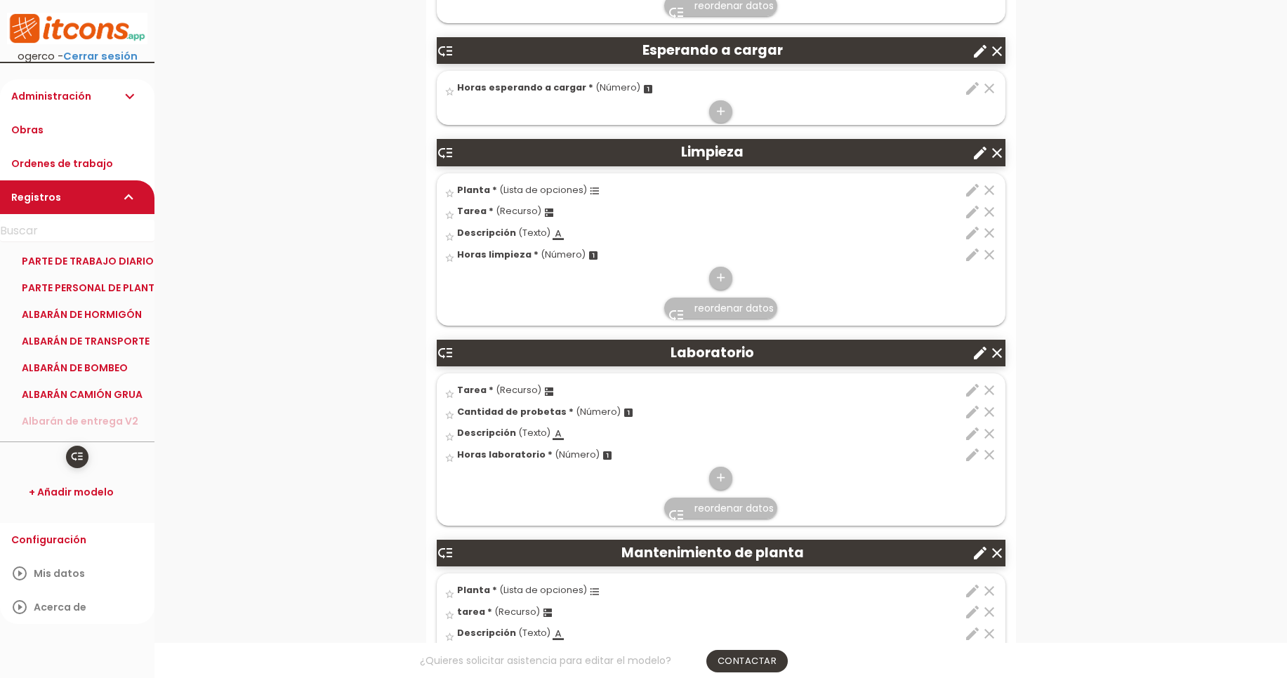
click at [970, 391] on icon "edit" at bounding box center [972, 390] width 17 height 17
select select "84"
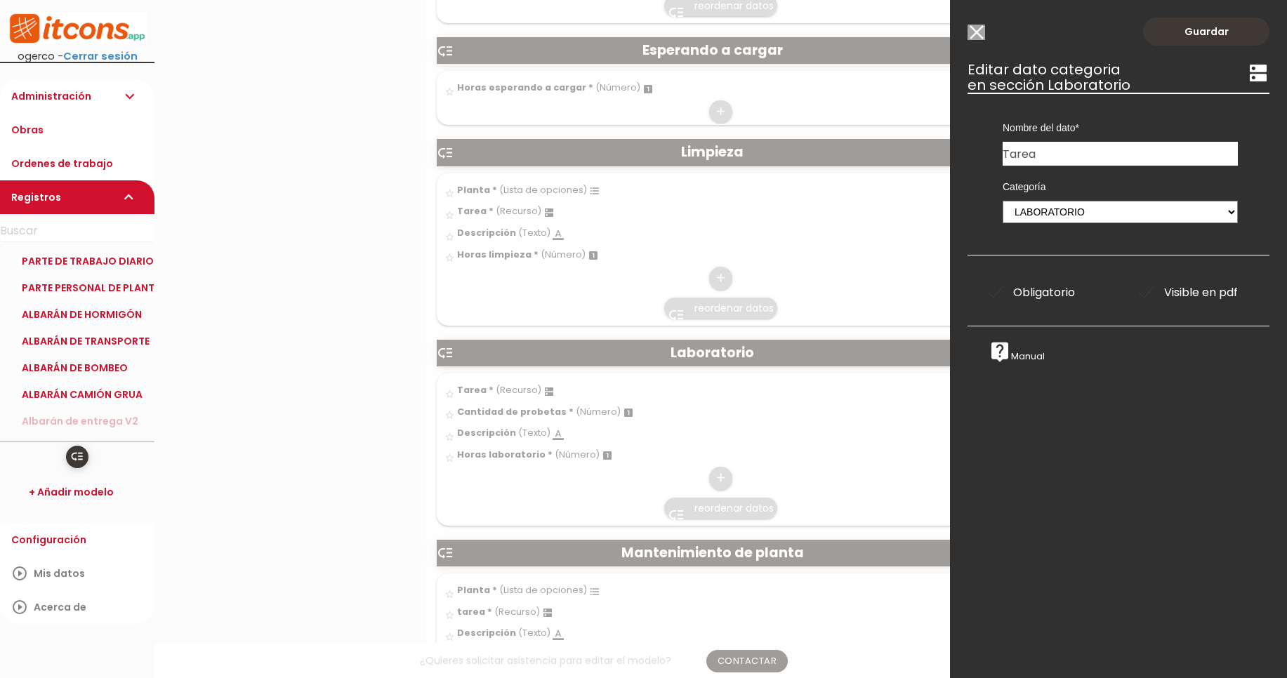
click at [984, 28] on input "Modelo sin Ordenes de trabajo" at bounding box center [977, 32] width 18 height 15
